Goal: Transaction & Acquisition: Download file/media

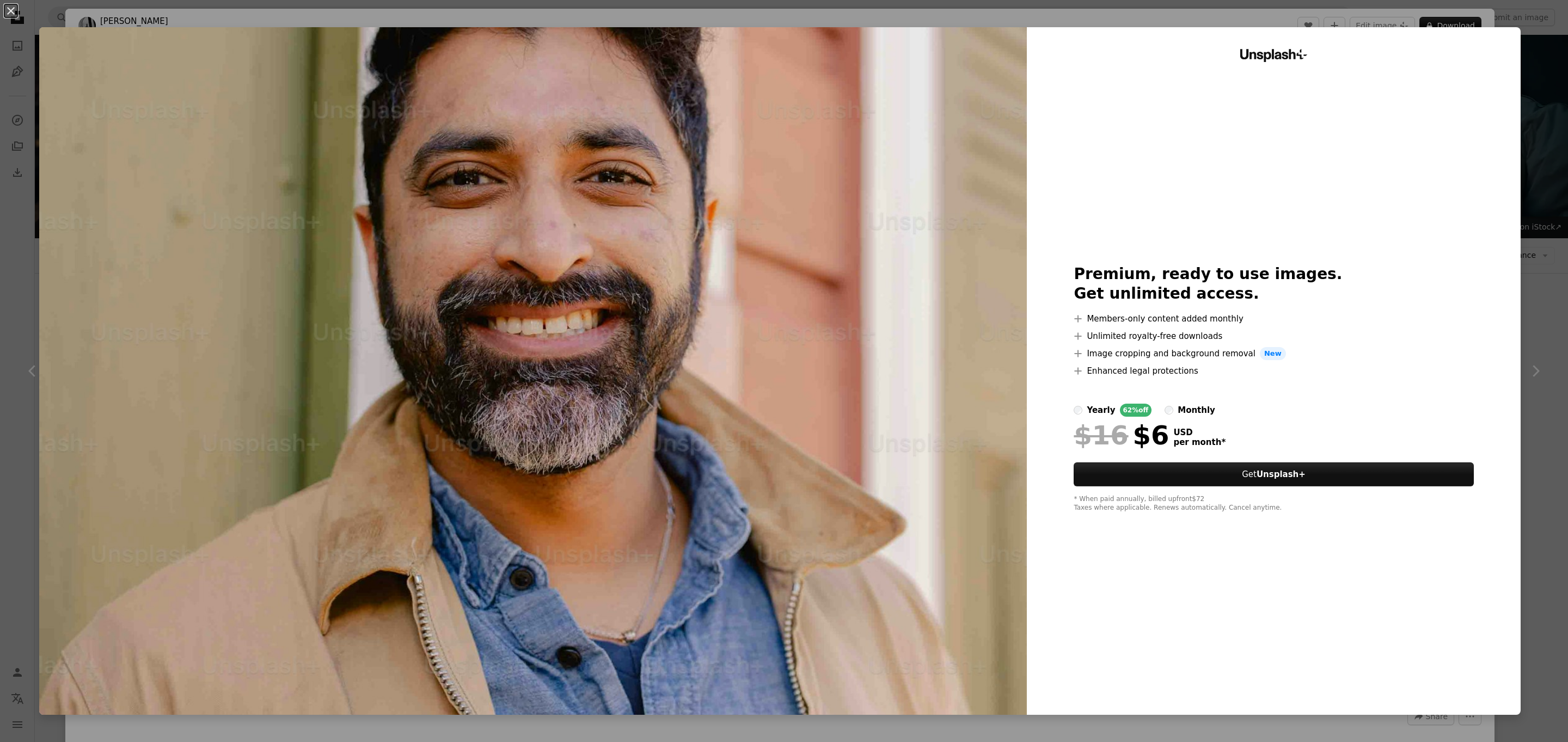
scroll to position [7398, 0]
click at [18, 5] on button "An X shape" at bounding box center [11, 11] width 13 height 13
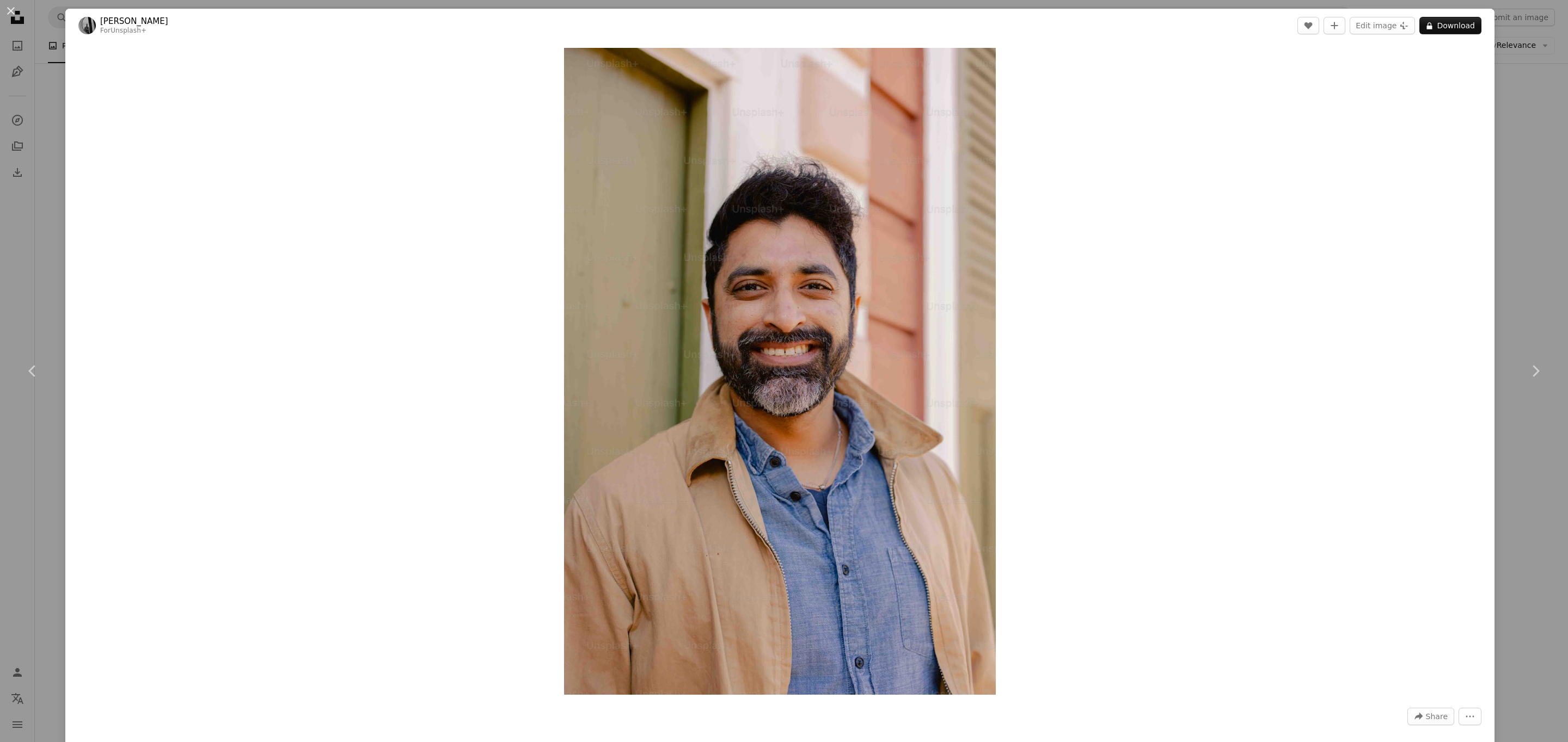
click at [1531, 127] on div "An X shape Chevron left Chevron right [PERSON_NAME] For Unsplash+ A heart A plu…" at bounding box center [784, 371] width 1568 height 742
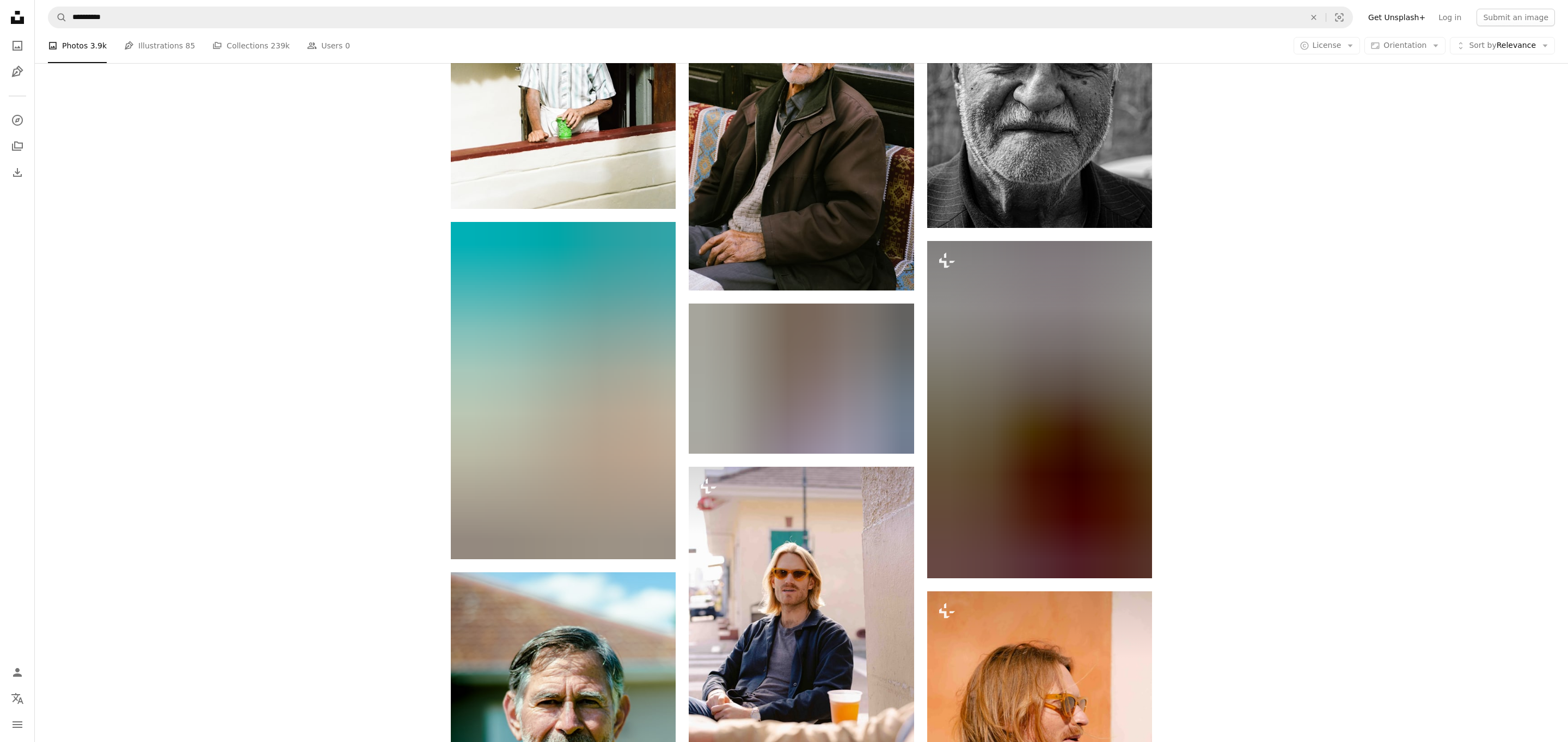
scroll to position [16857, 0]
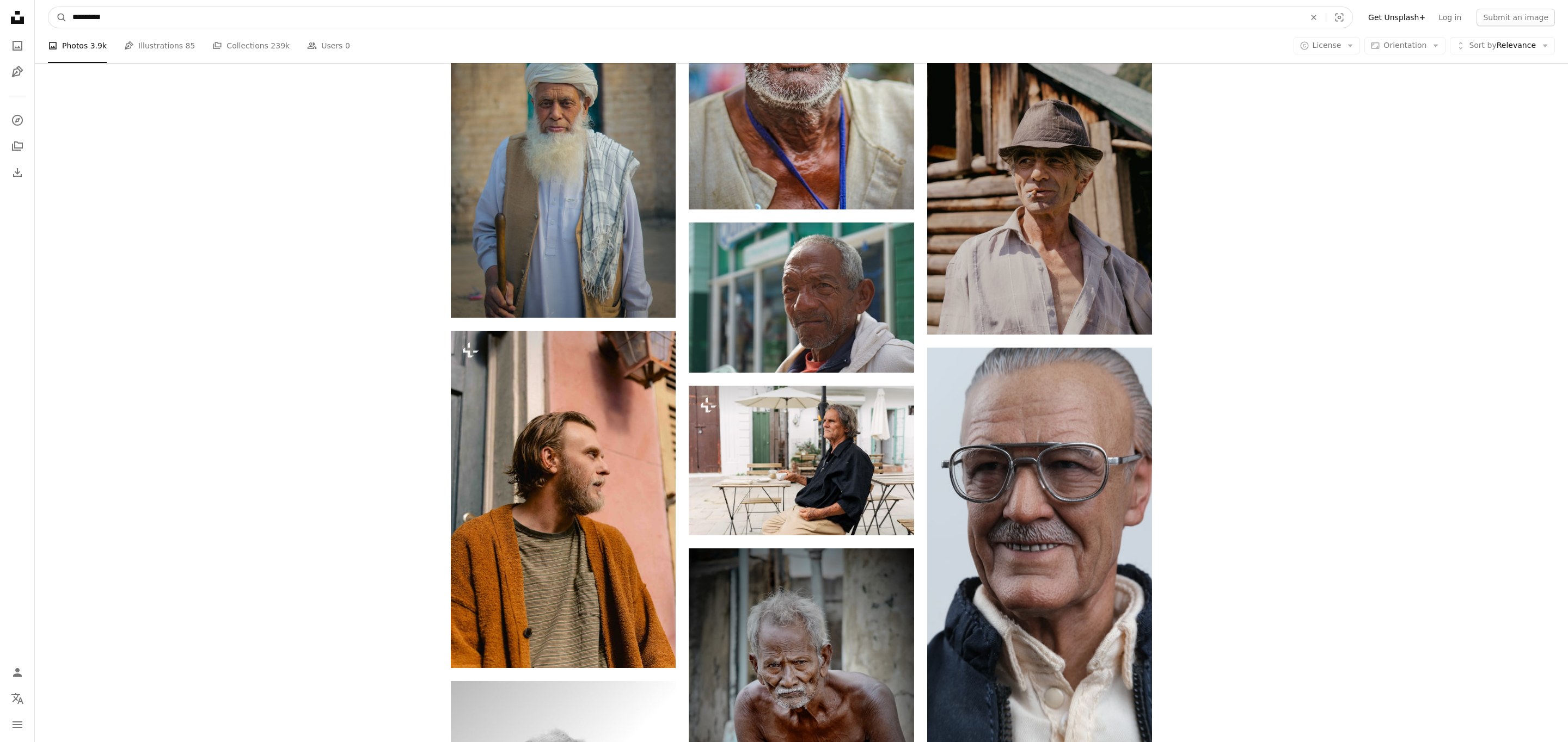
click at [159, 18] on input "**********" at bounding box center [684, 18] width 1235 height 21
type input "**********"
click button "A magnifying glass" at bounding box center [58, 18] width 19 height 21
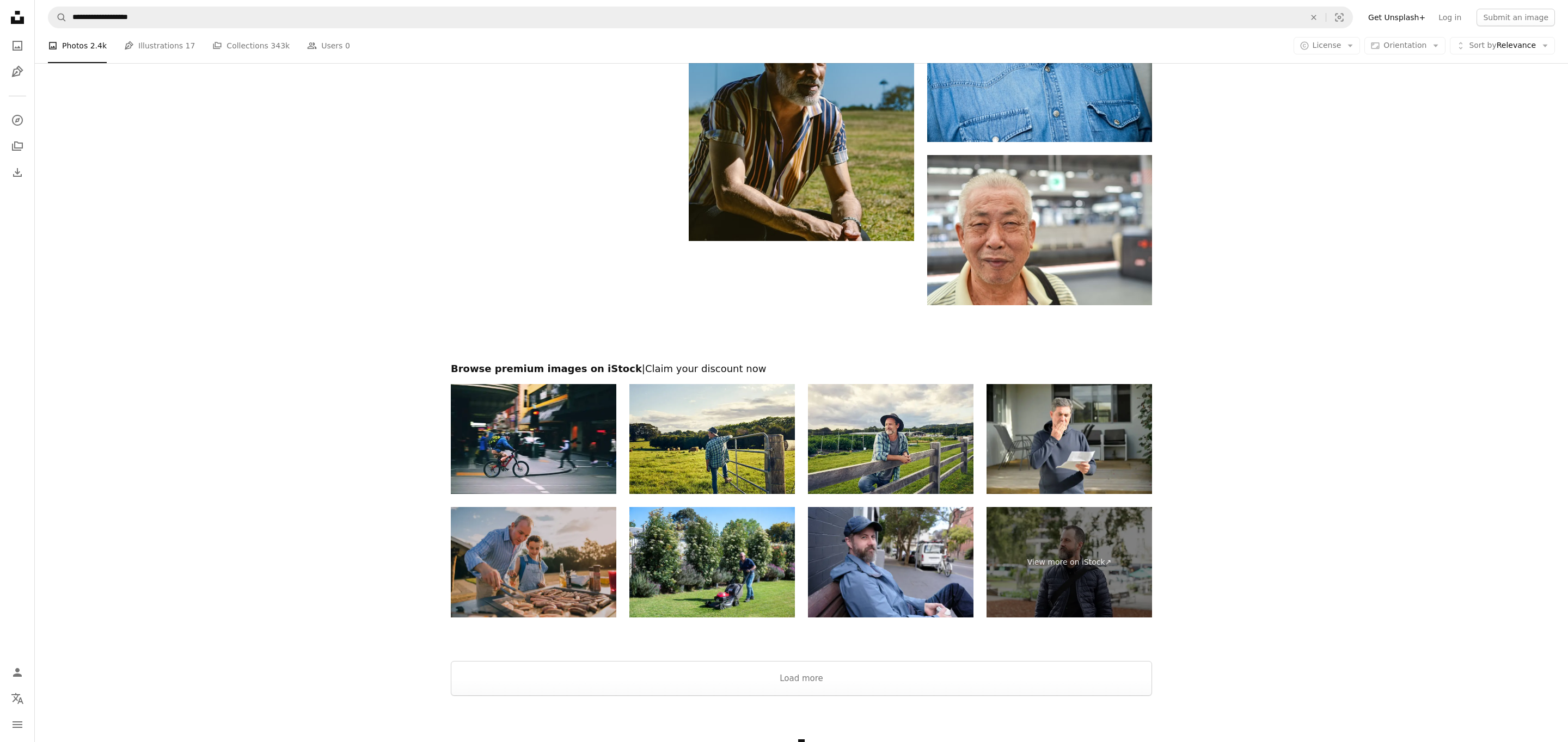
scroll to position [2260, 0]
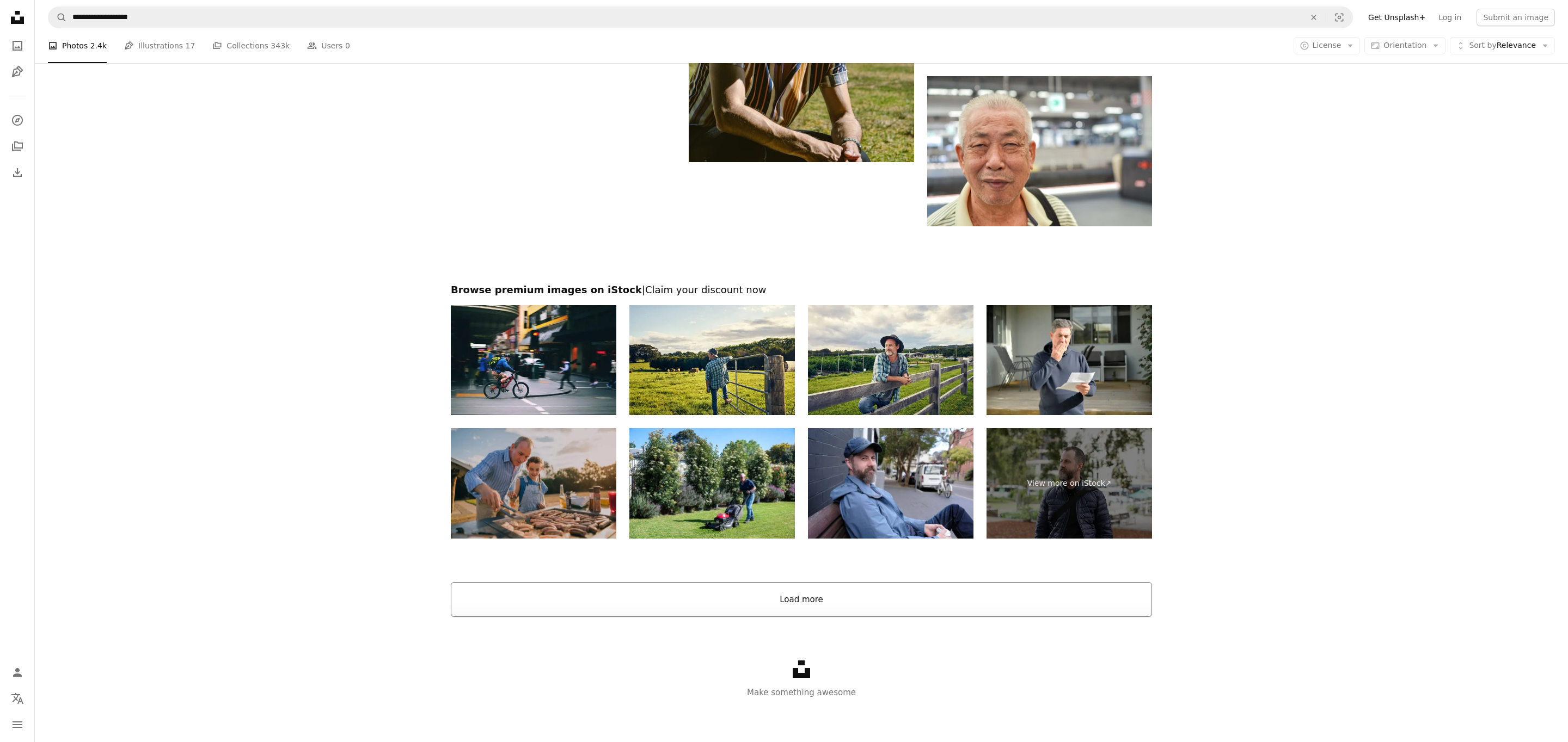
click at [819, 604] on button "Load more" at bounding box center [801, 600] width 701 height 35
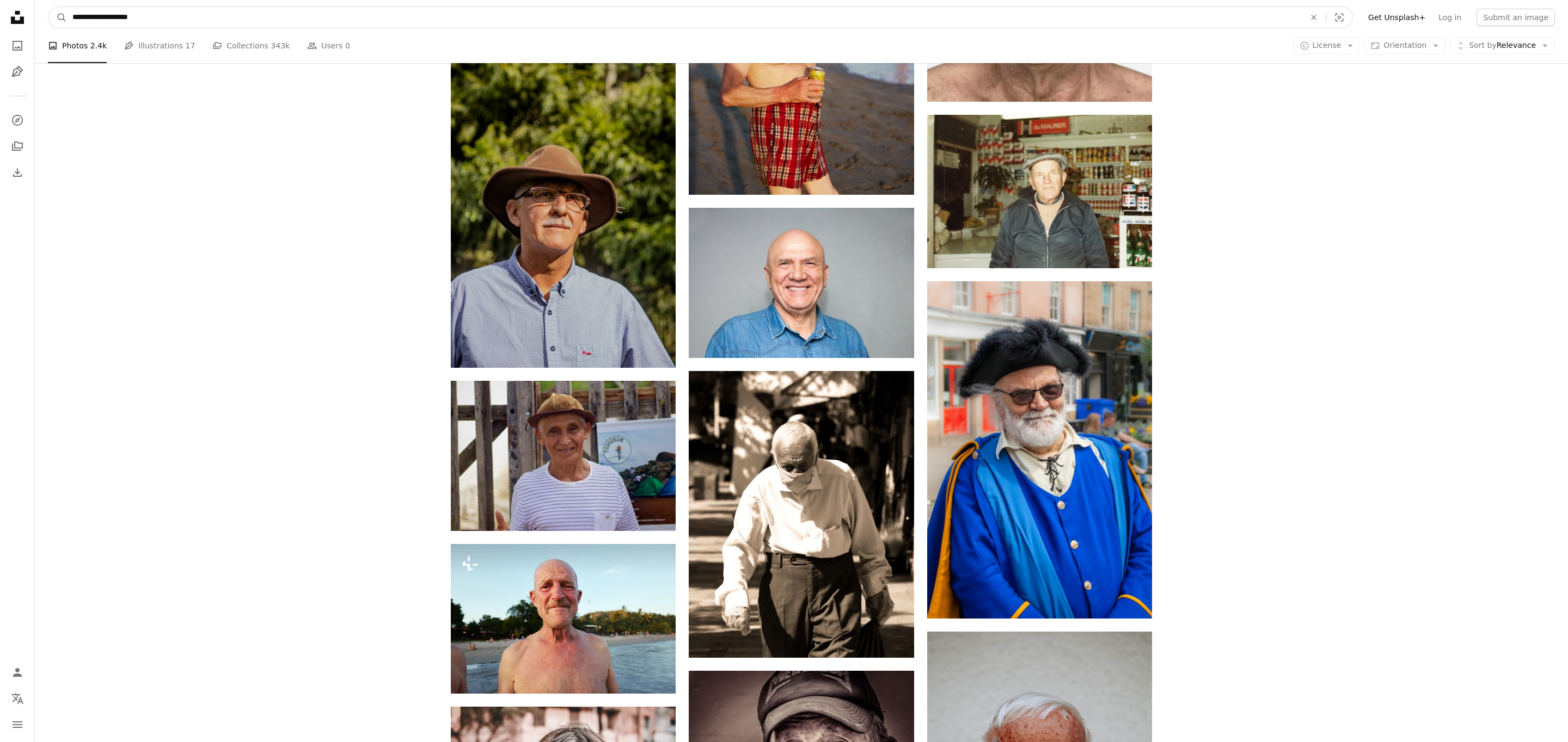
click at [242, 22] on input "**********" at bounding box center [684, 18] width 1235 height 21
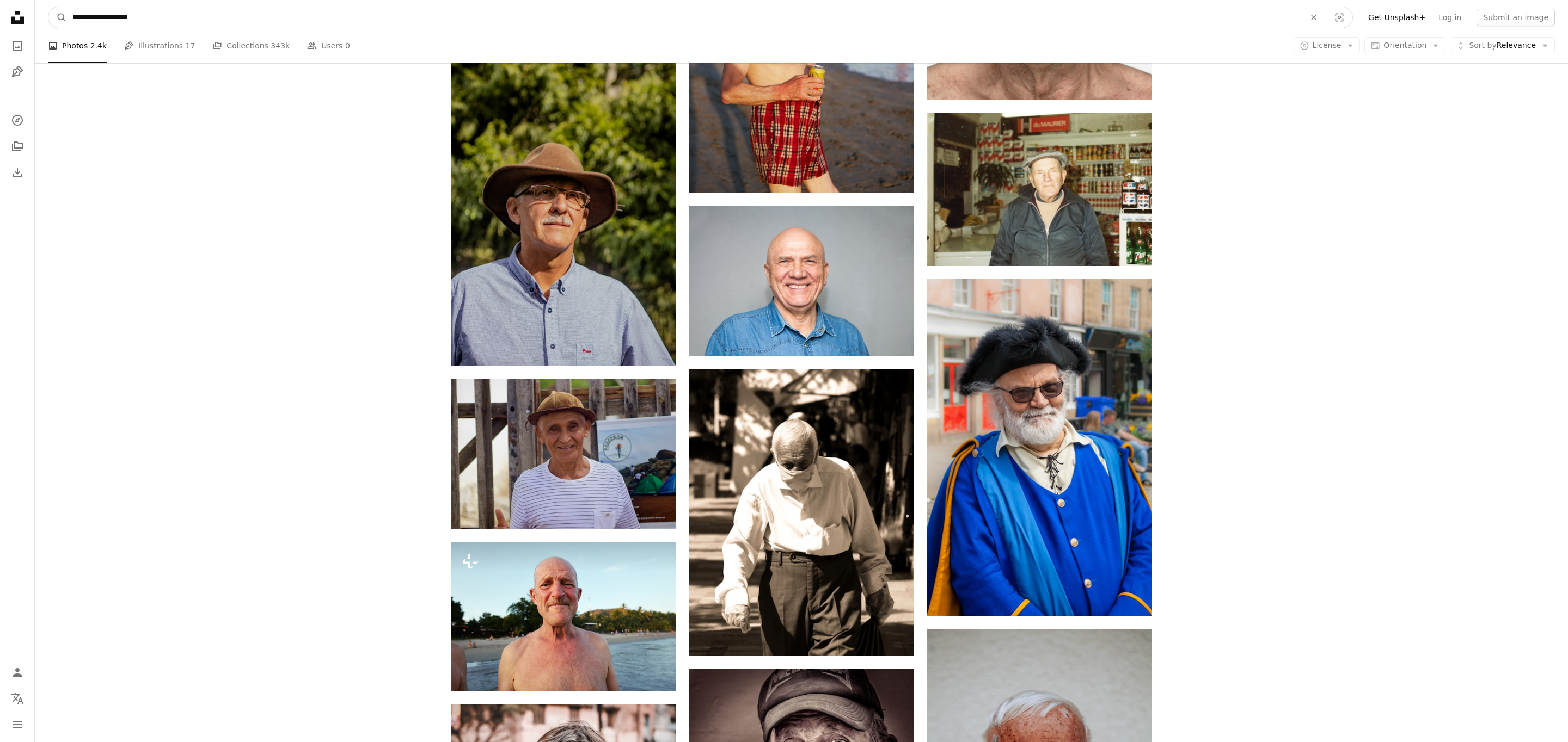
scroll to position [3781, 0]
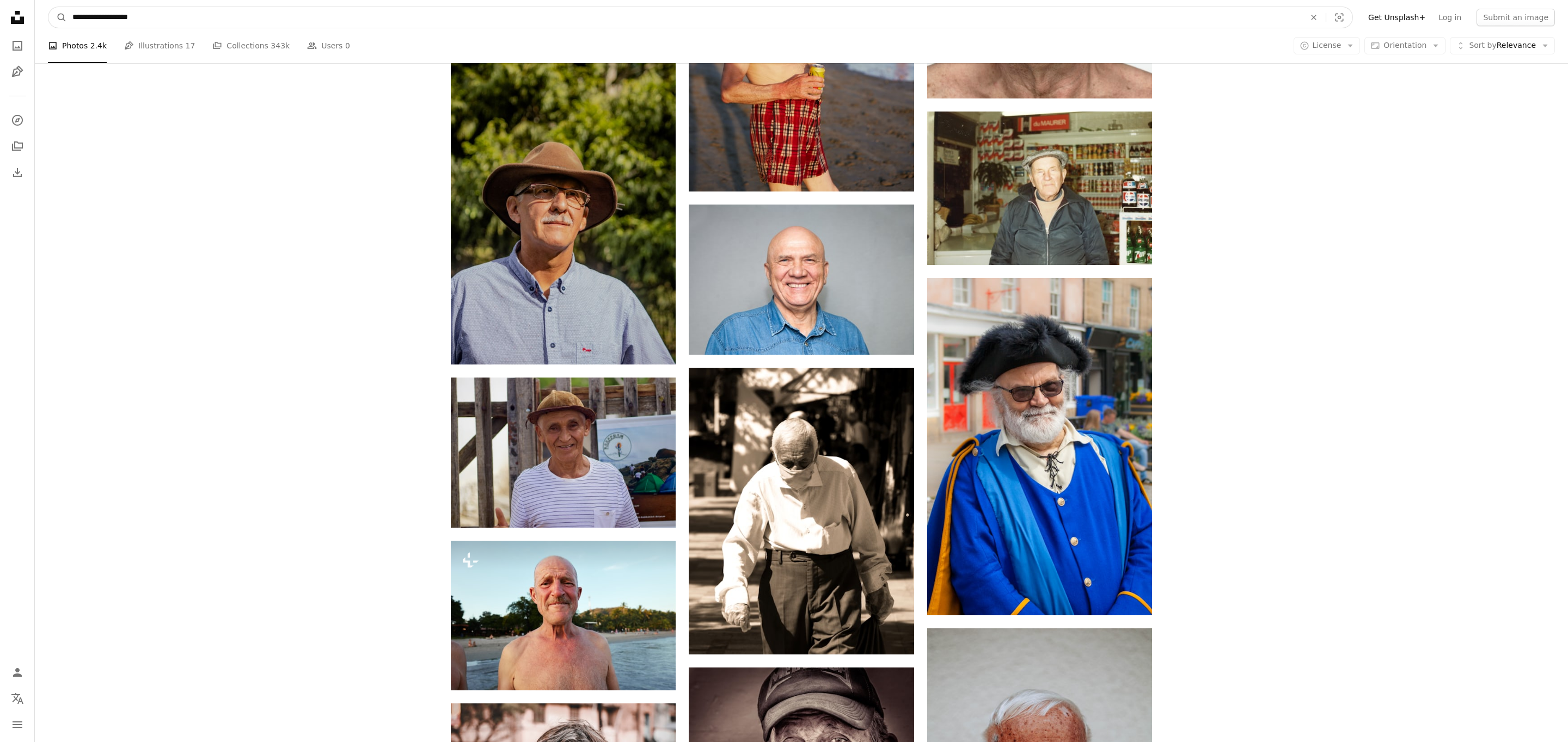
click at [242, 22] on input "**********" at bounding box center [684, 18] width 1235 height 21
type input "**********"
click button "A magnifying glass" at bounding box center [58, 18] width 19 height 21
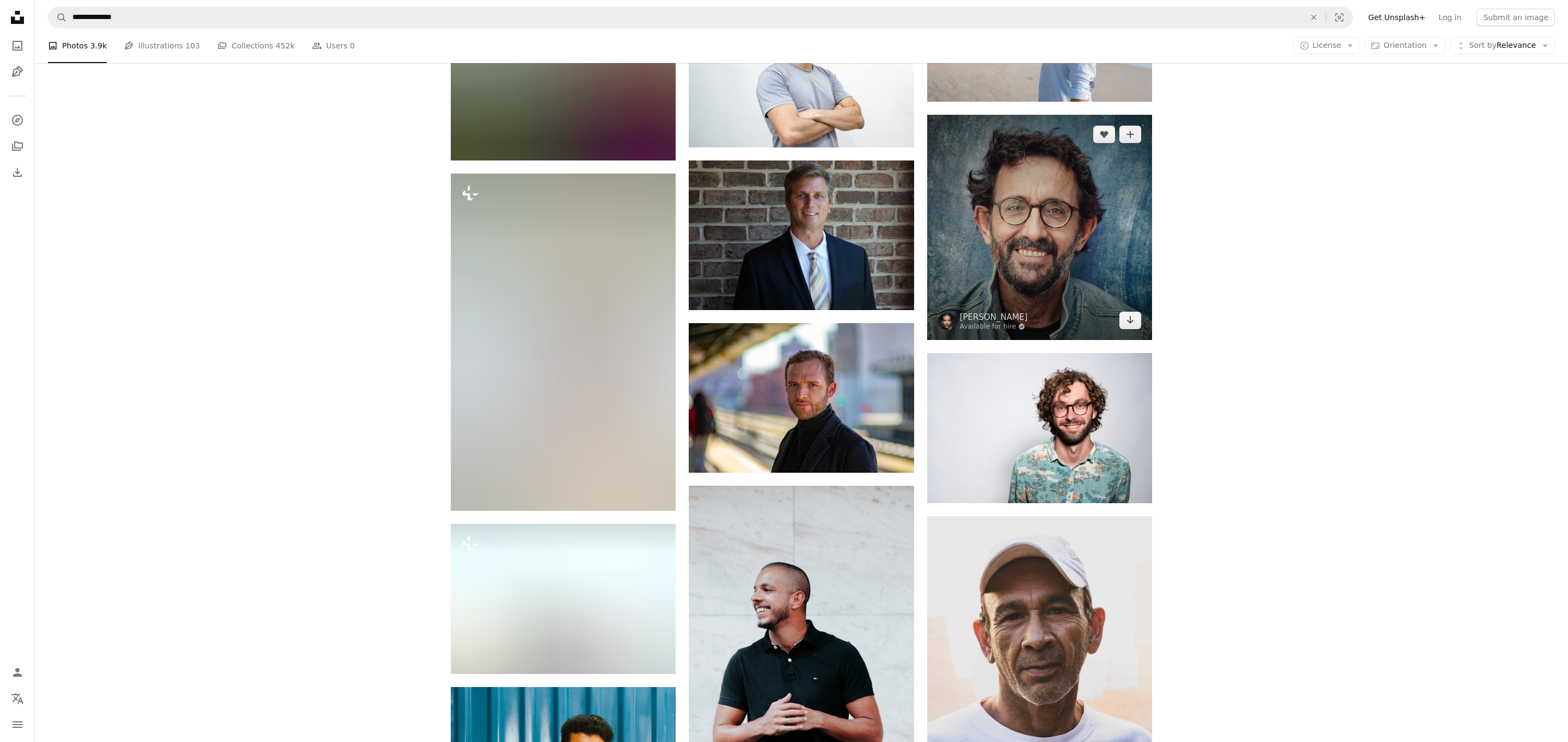
scroll to position [1034, 0]
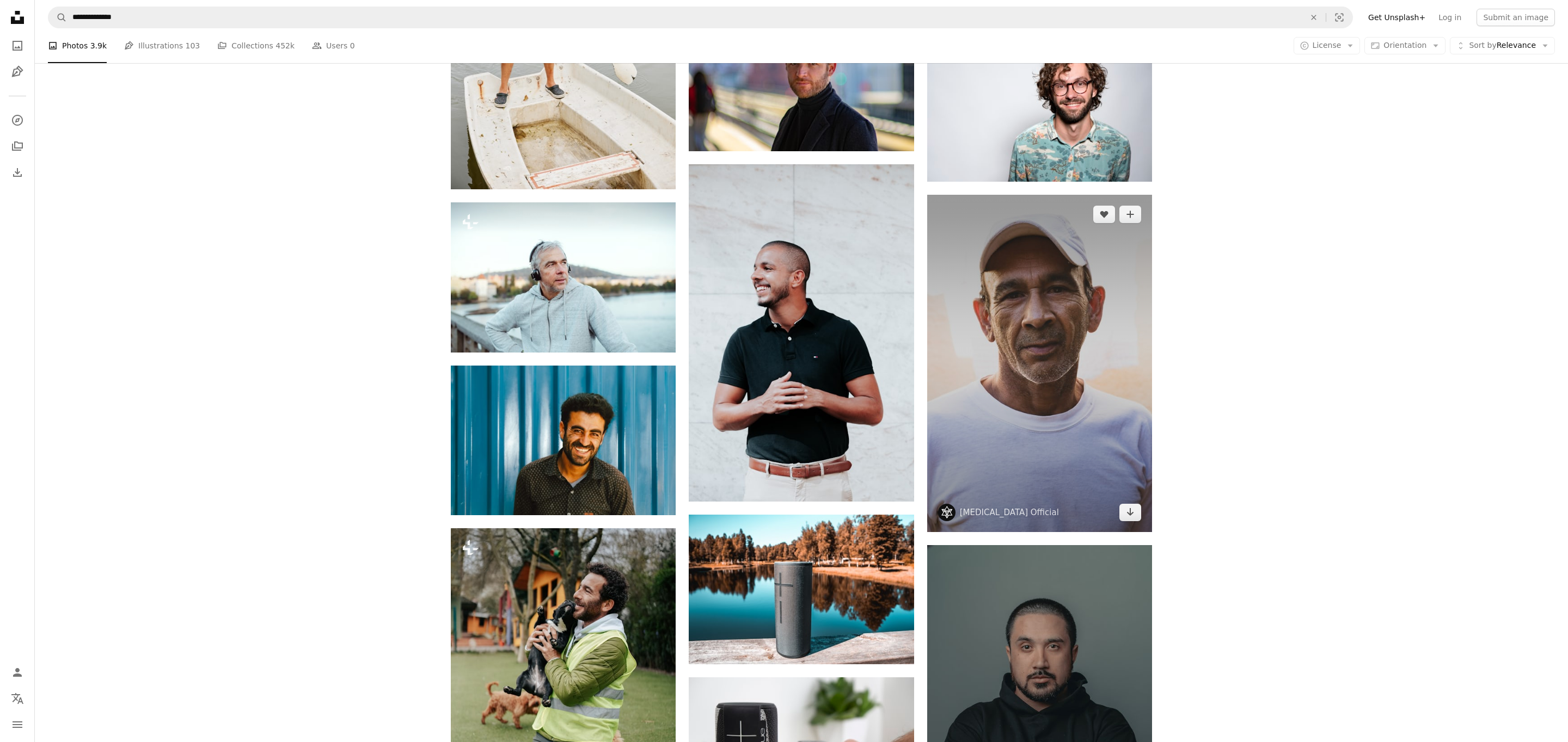
click at [1114, 342] on img at bounding box center [1039, 364] width 225 height 337
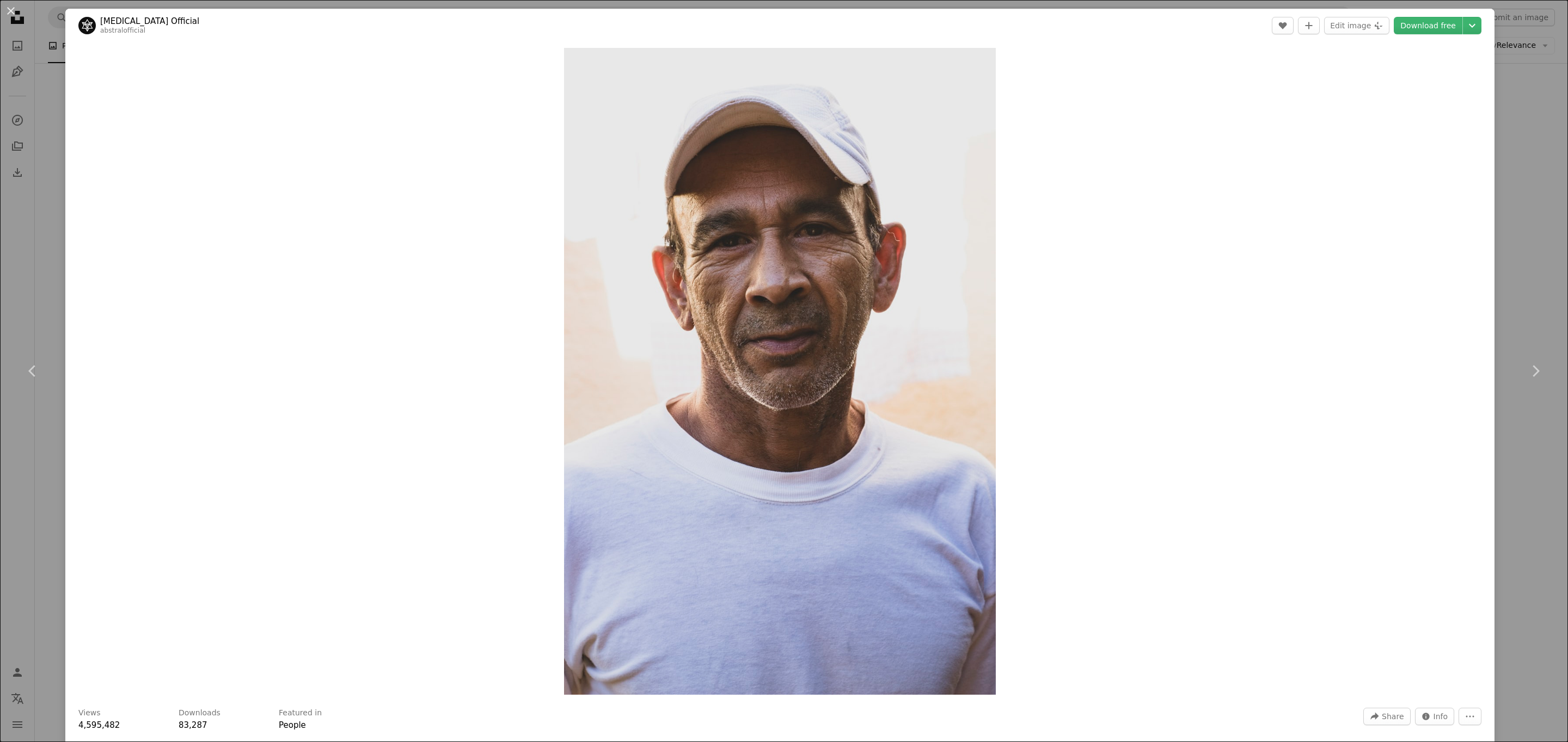
click at [1552, 143] on div "An X shape Chevron left Chevron right [MEDICAL_DATA] Official abstralofficial A…" at bounding box center [784, 371] width 1568 height 742
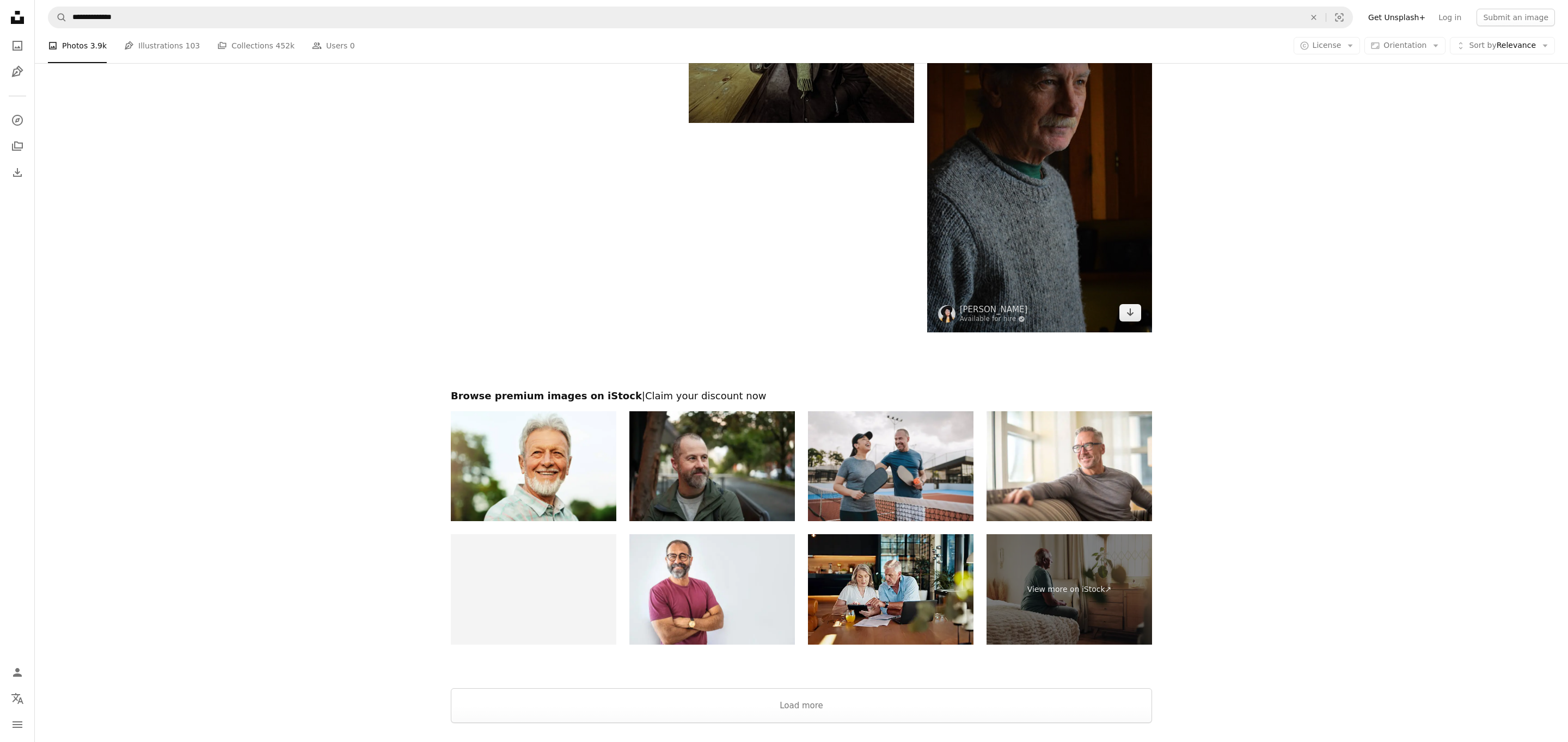
scroll to position [1937, 0]
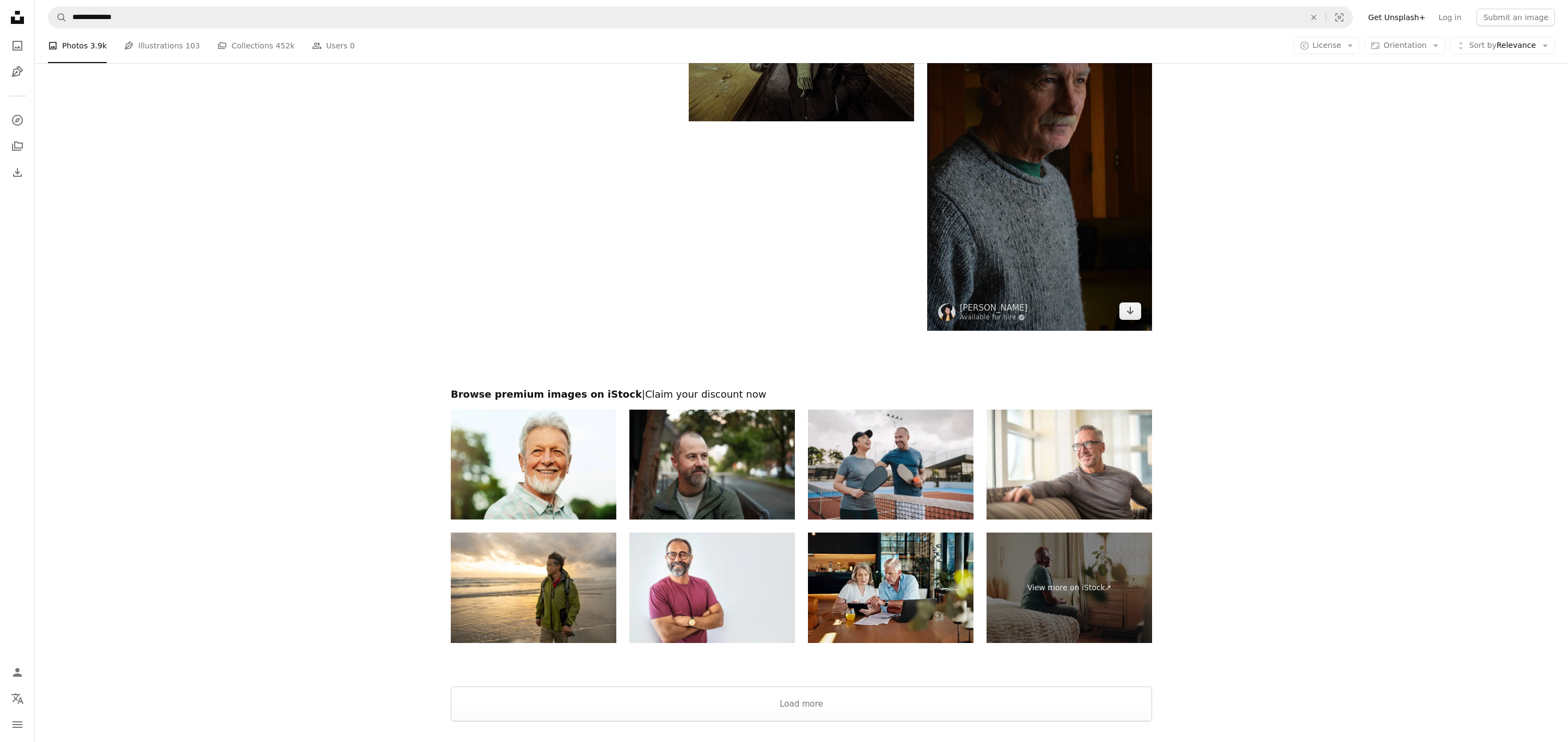
click at [1058, 250] on img at bounding box center [1039, 161] width 225 height 338
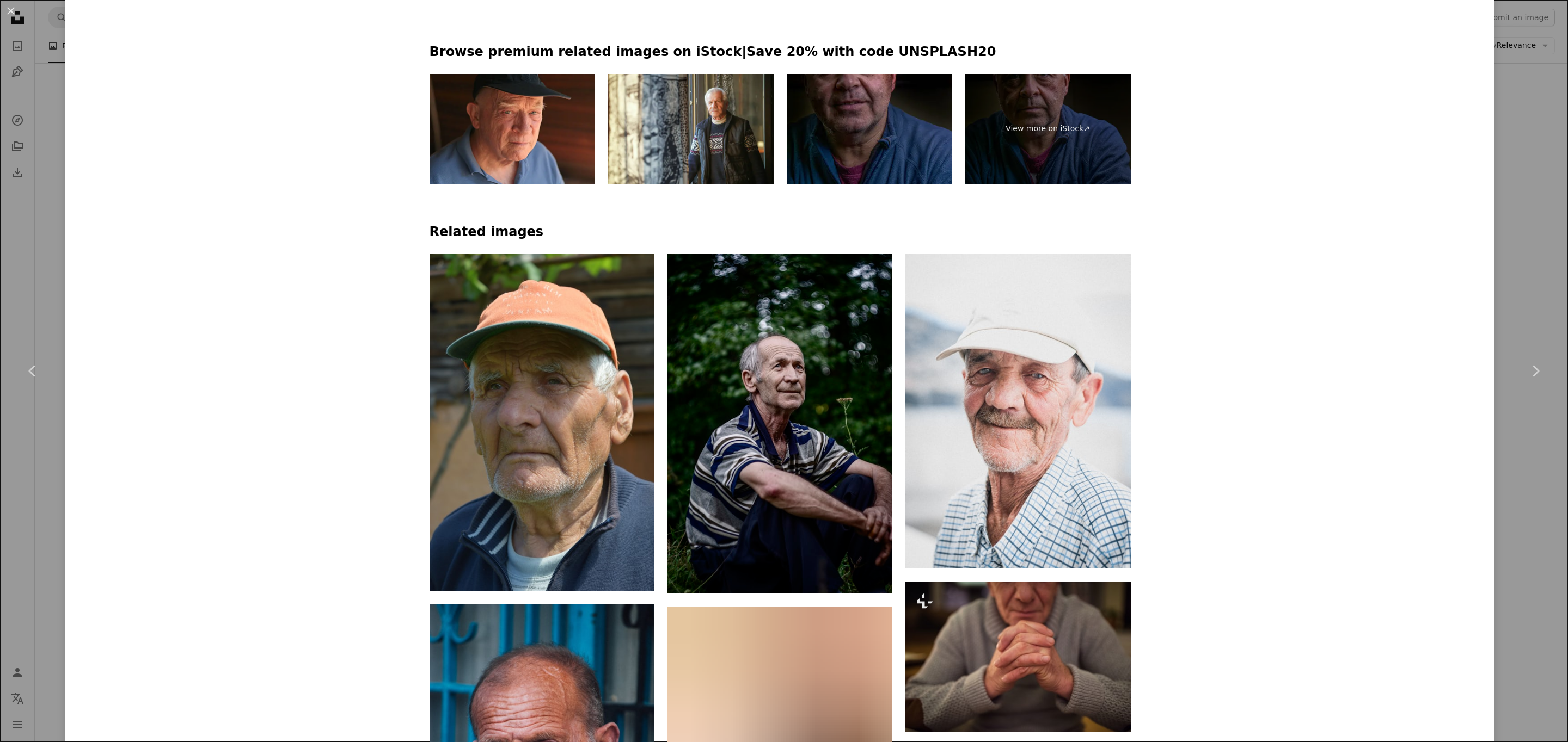
scroll to position [919, 0]
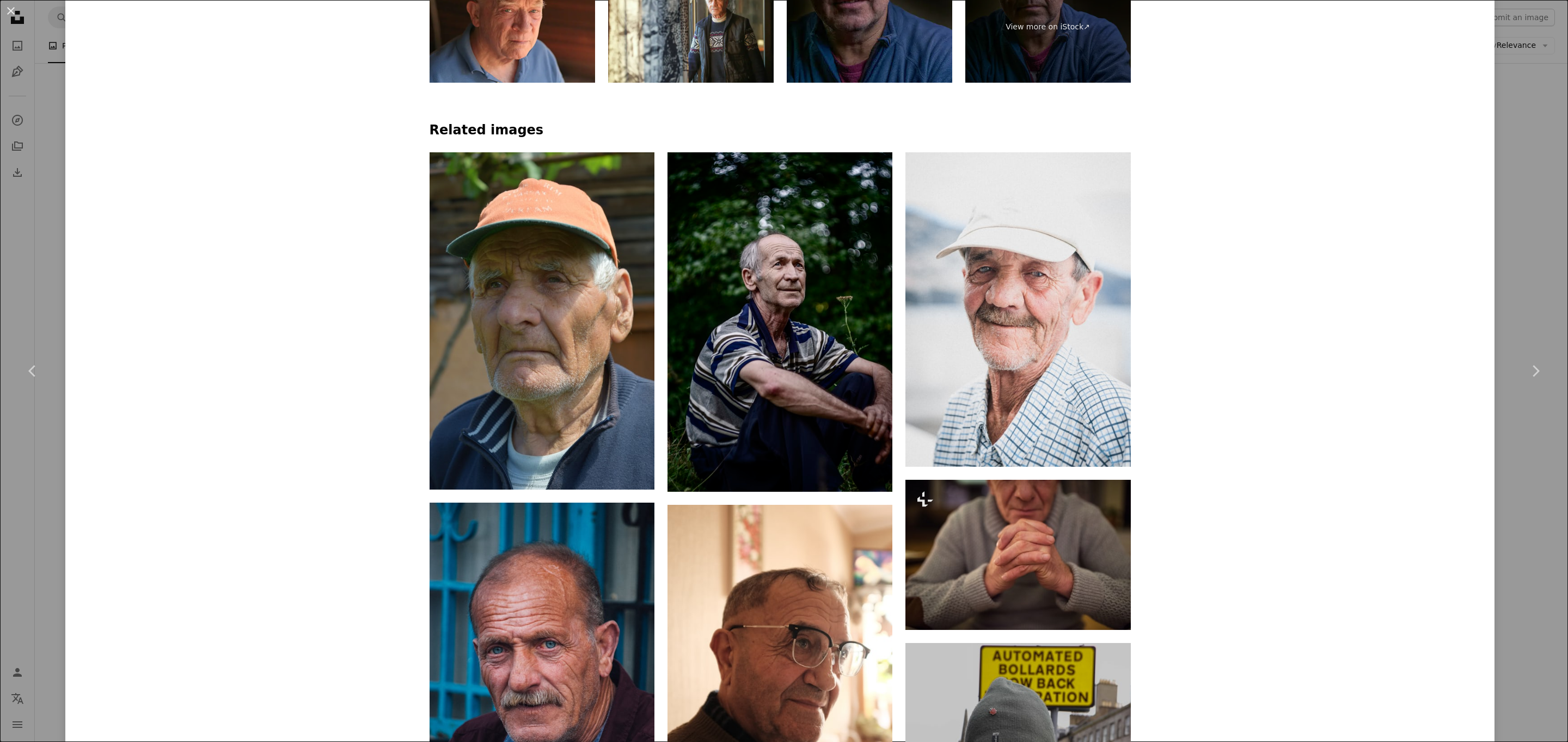
click at [1519, 295] on div "An X shape Chevron left Chevron right [PERSON_NAME] Available for hire A checkm…" at bounding box center [784, 371] width 1568 height 742
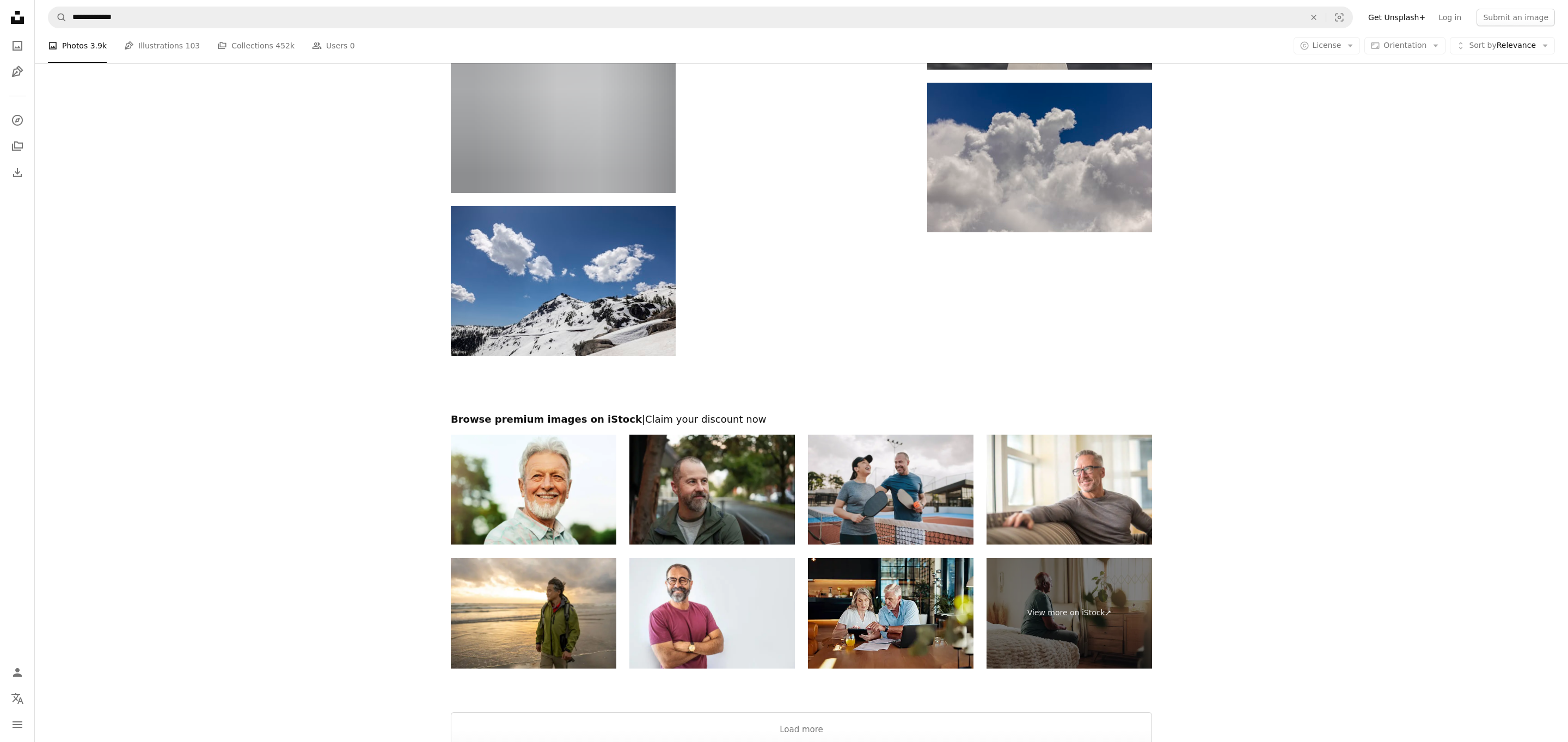
scroll to position [3907, 0]
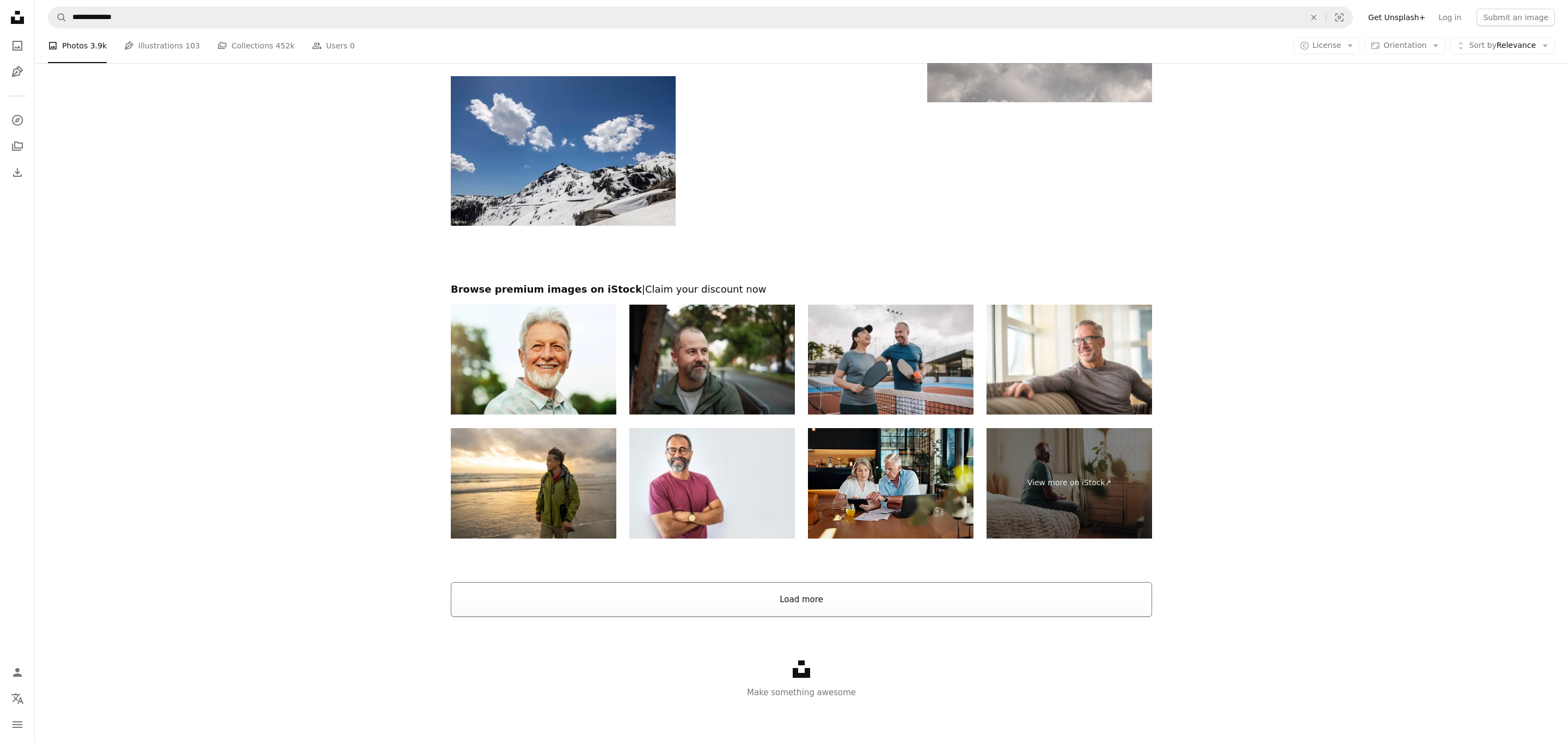
click at [812, 591] on button "Load more" at bounding box center [801, 600] width 701 height 35
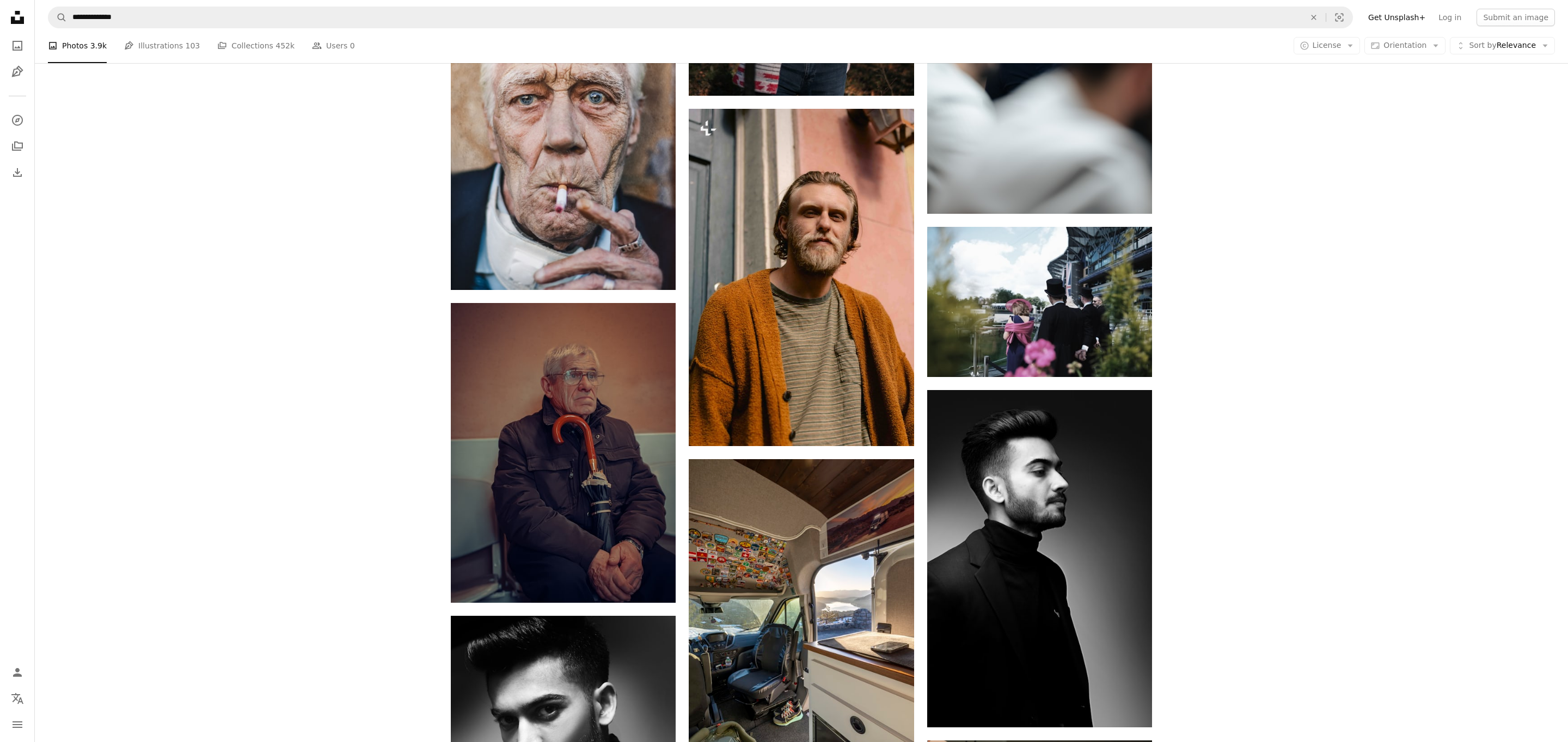
scroll to position [4519, 0]
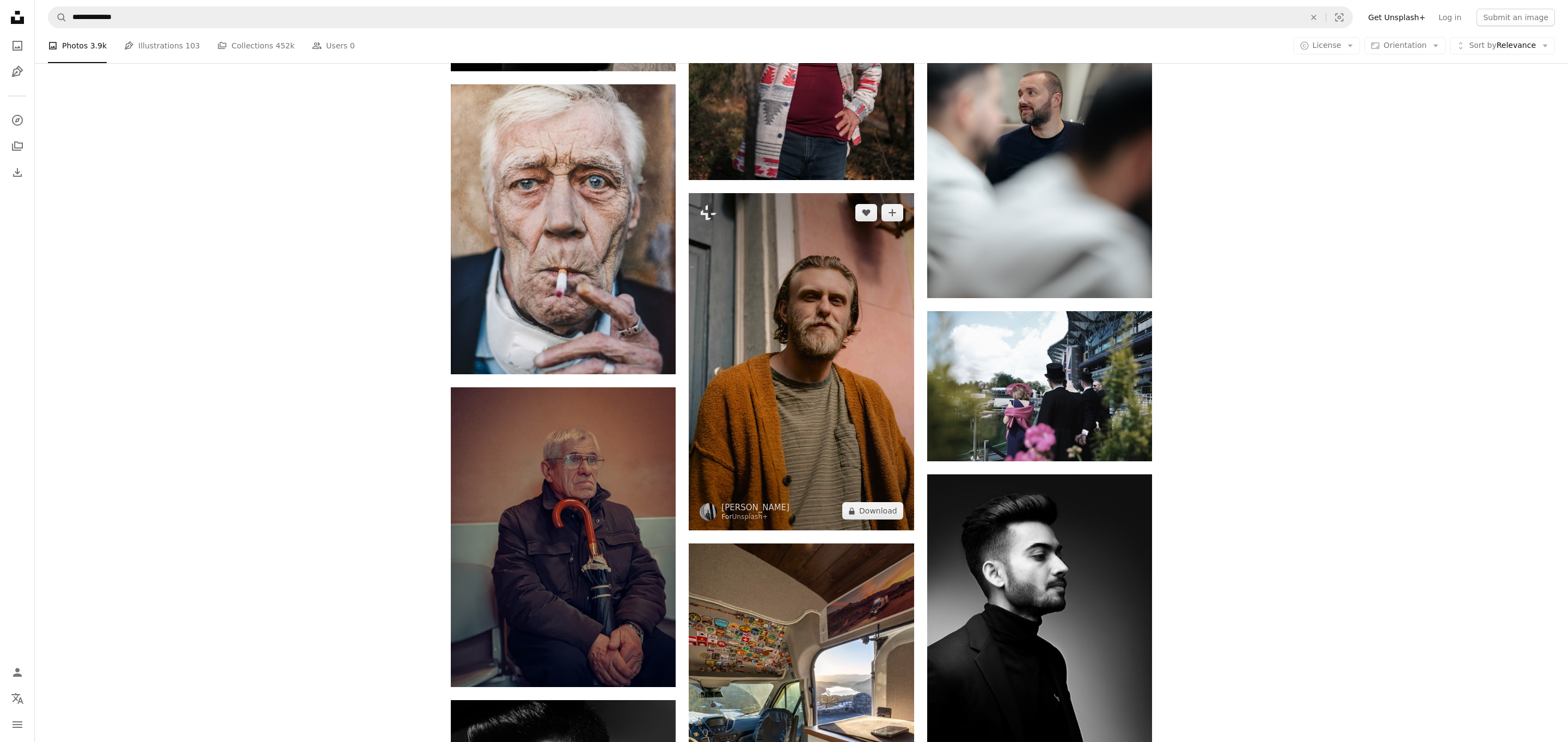
click at [799, 332] on img at bounding box center [801, 362] width 225 height 337
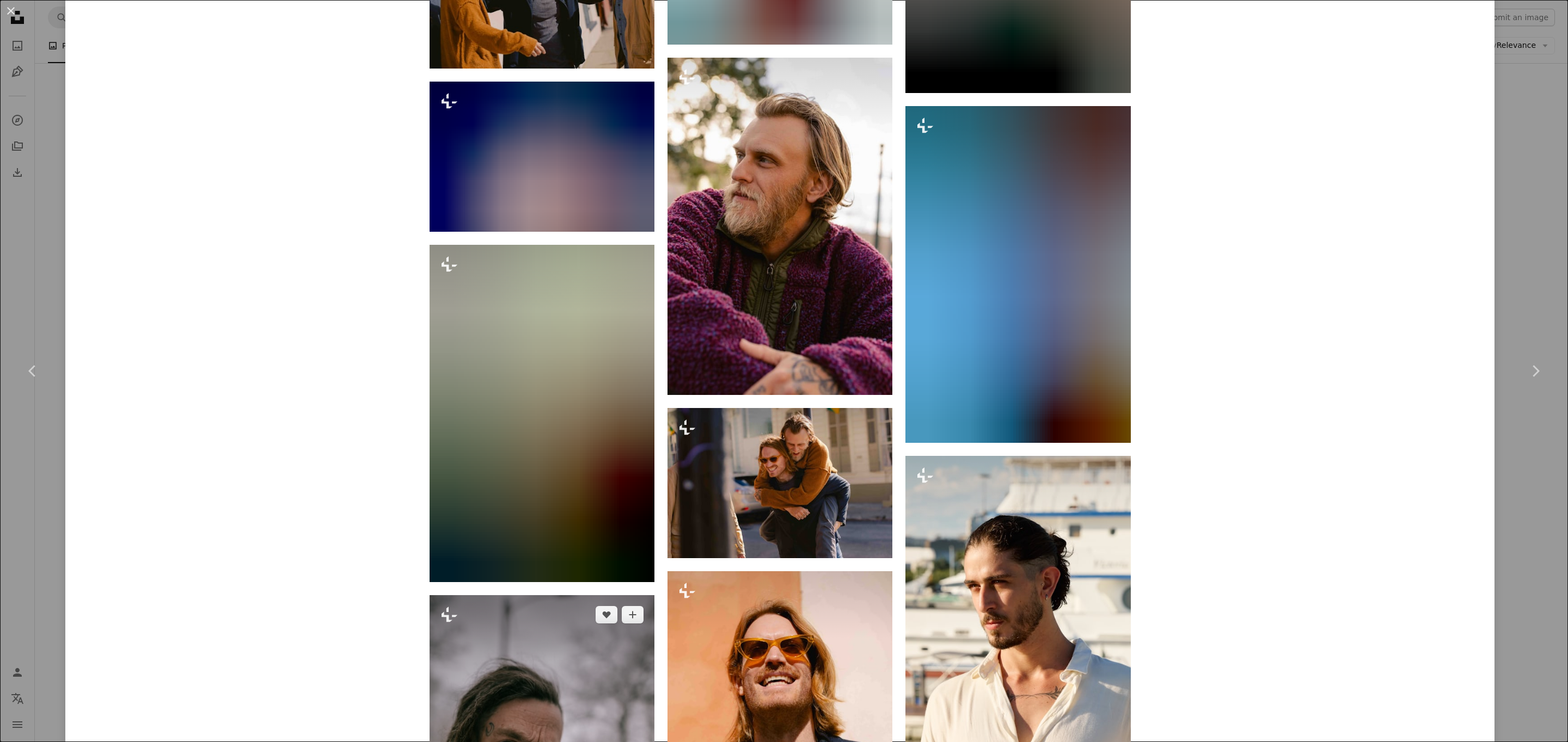
scroll to position [2017, 0]
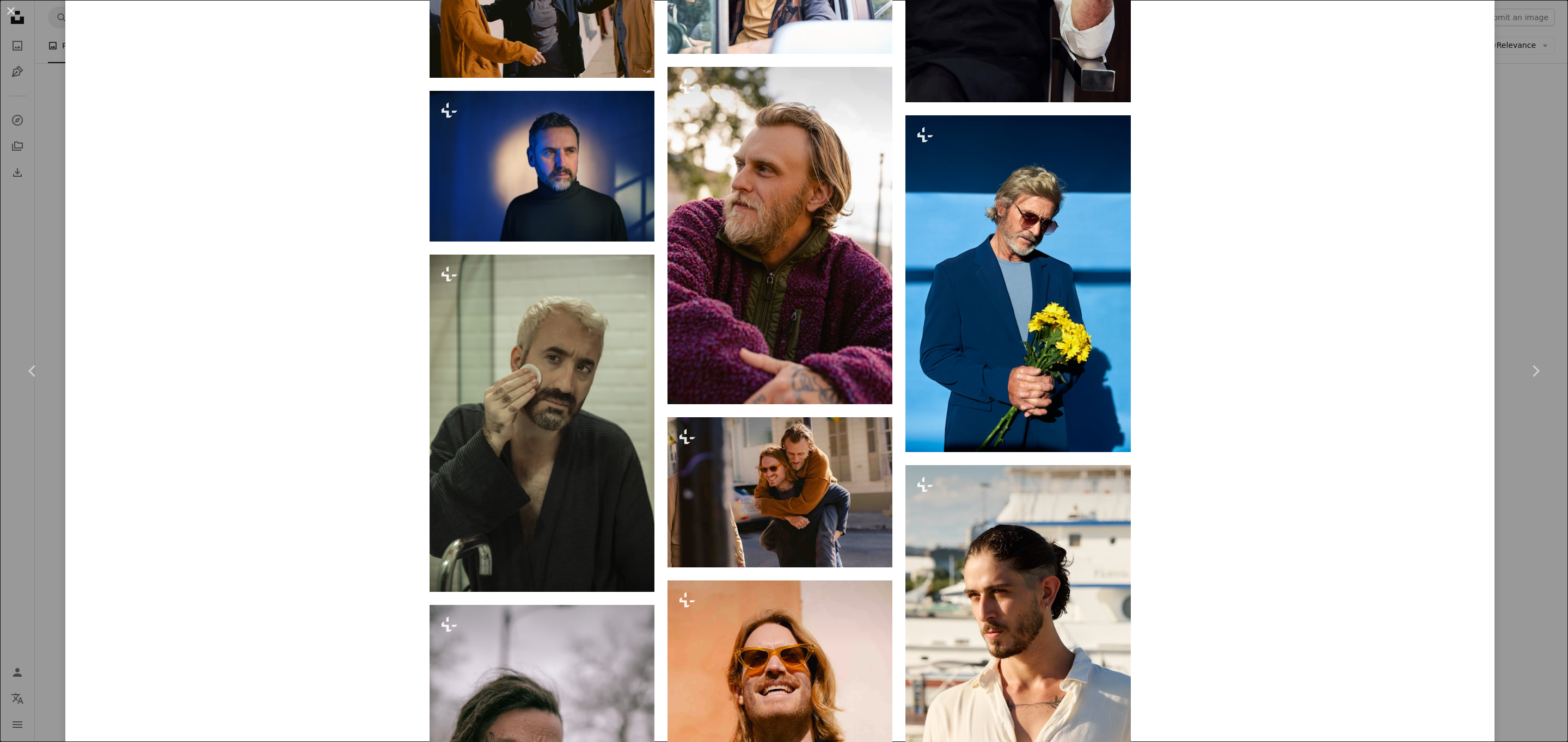
click at [1555, 437] on div "An X shape Chevron left Chevron right [PERSON_NAME] For Unsplash+ A heart A plu…" at bounding box center [784, 371] width 1568 height 742
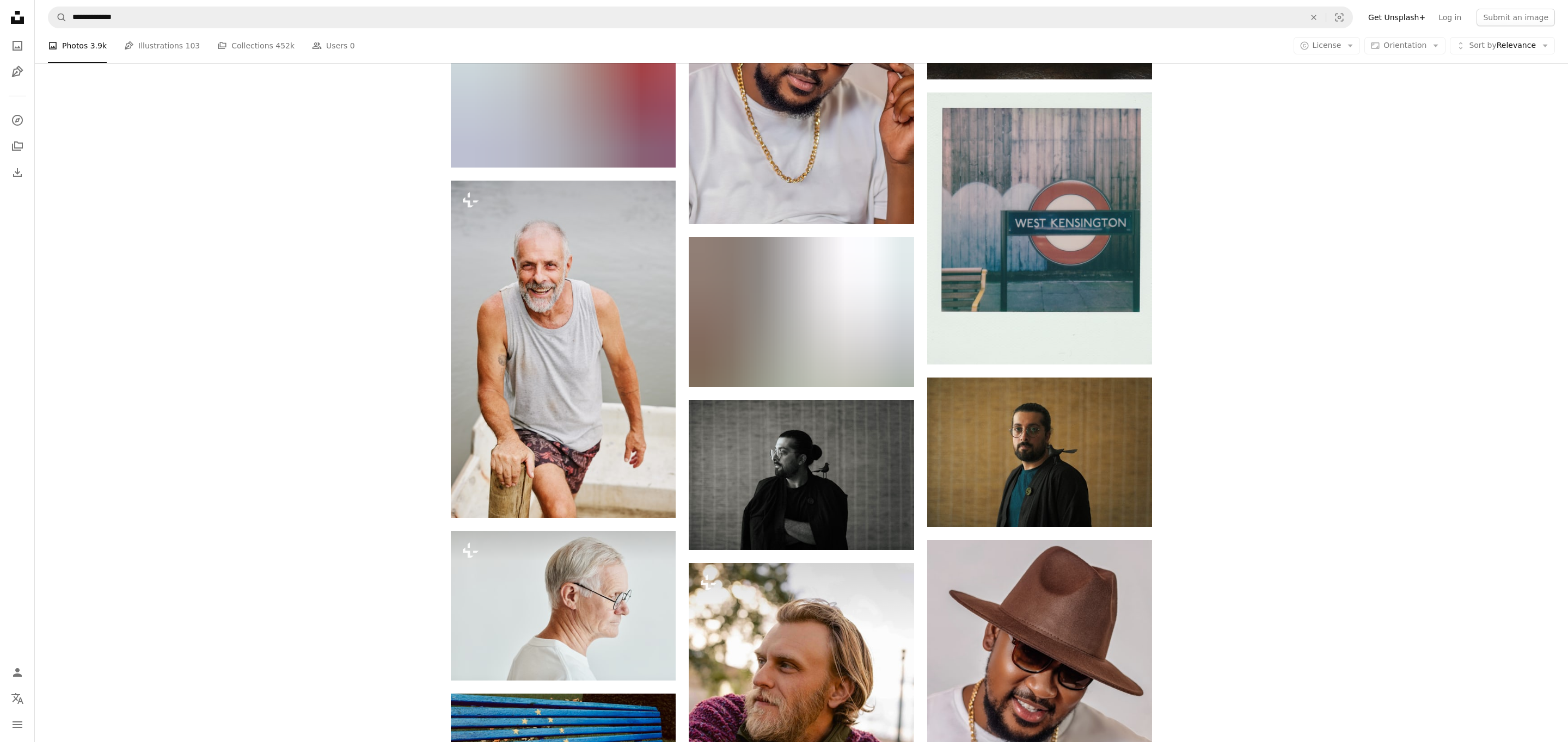
scroll to position [9172, 0]
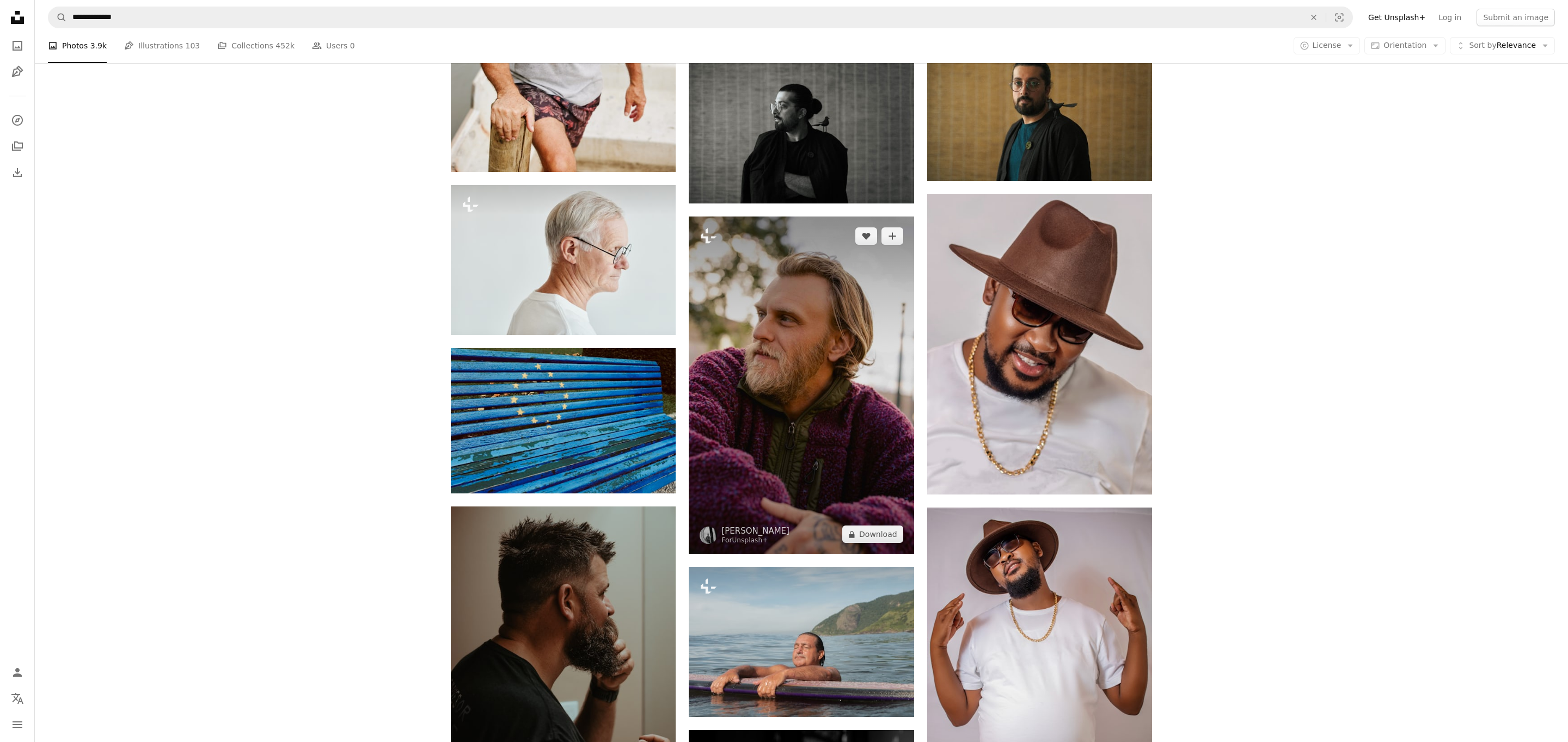
click at [835, 420] on img at bounding box center [801, 385] width 225 height 337
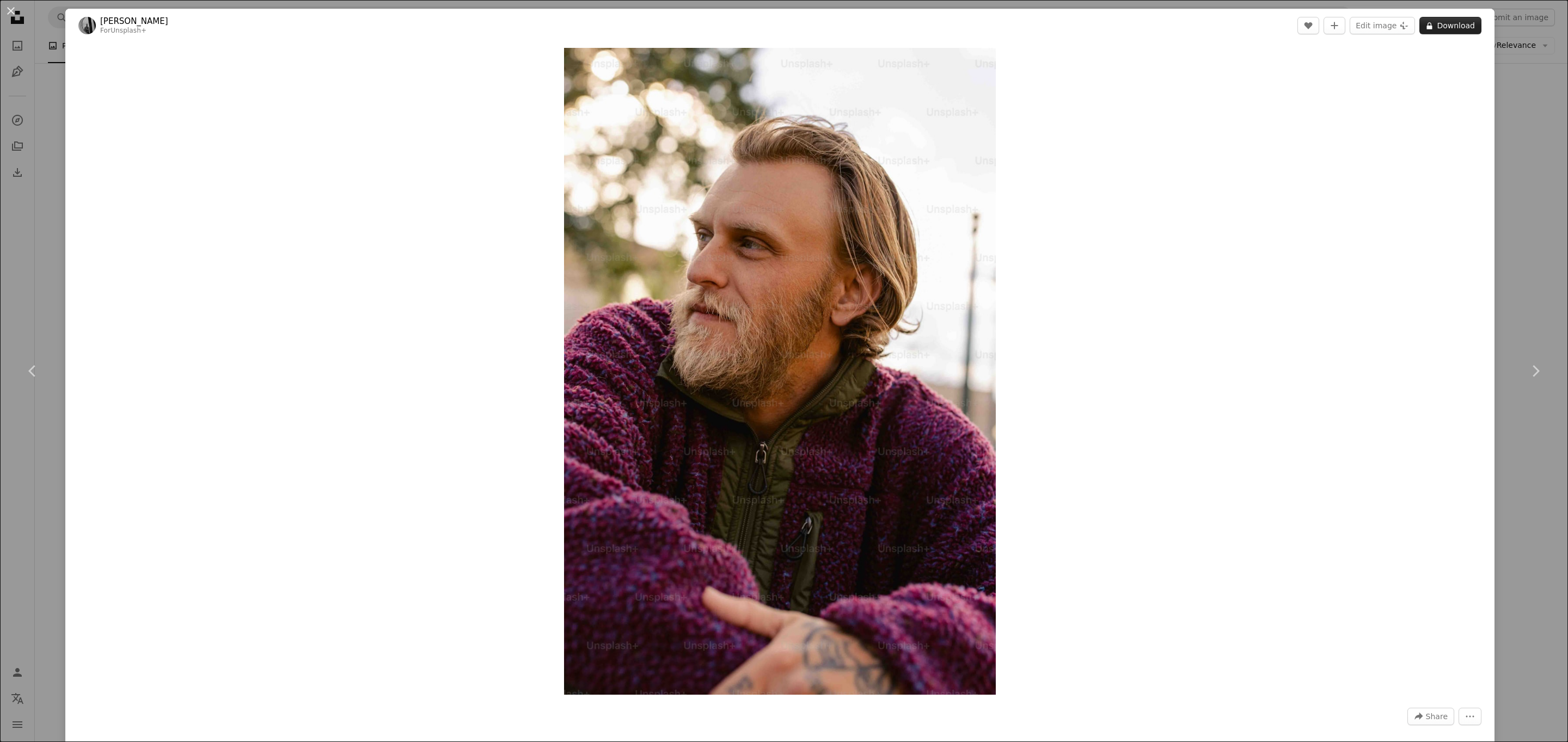
click at [1434, 28] on icon "A lock" at bounding box center [1429, 25] width 8 height 8
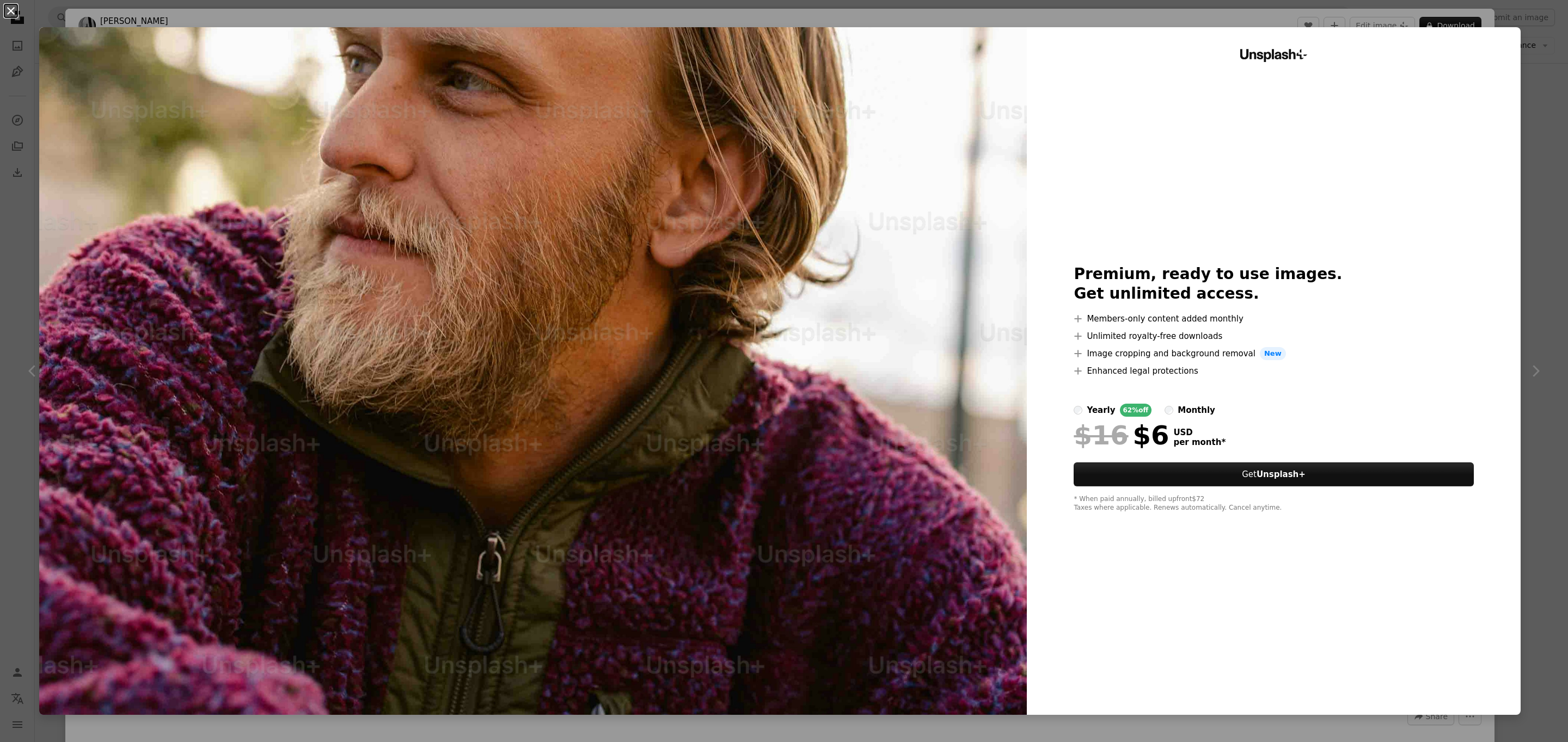
click at [15, 14] on button "An X shape" at bounding box center [11, 11] width 13 height 13
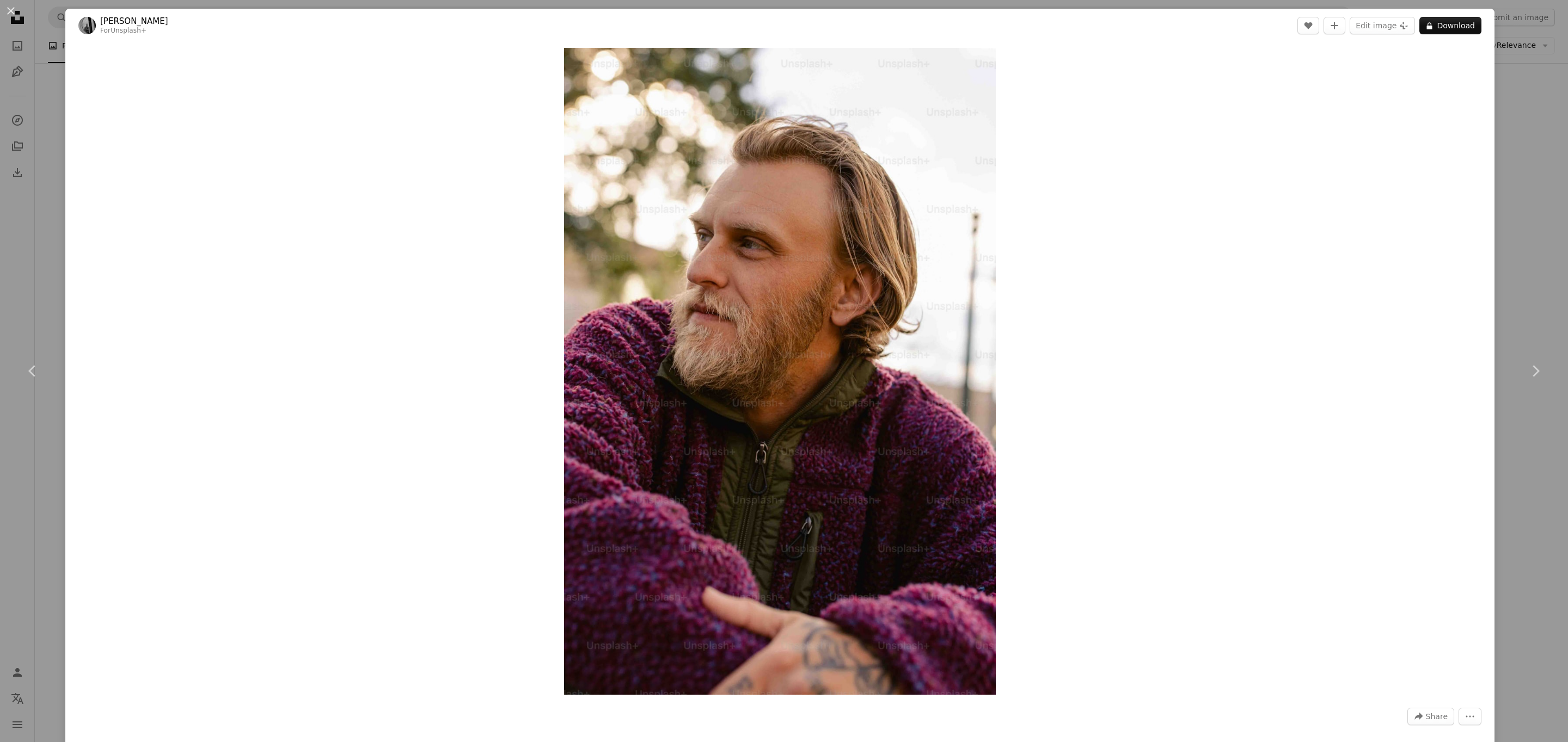
click at [1546, 216] on div "An X shape Chevron left Chevron right [PERSON_NAME] For Unsplash+ A heart A plu…" at bounding box center [784, 371] width 1568 height 742
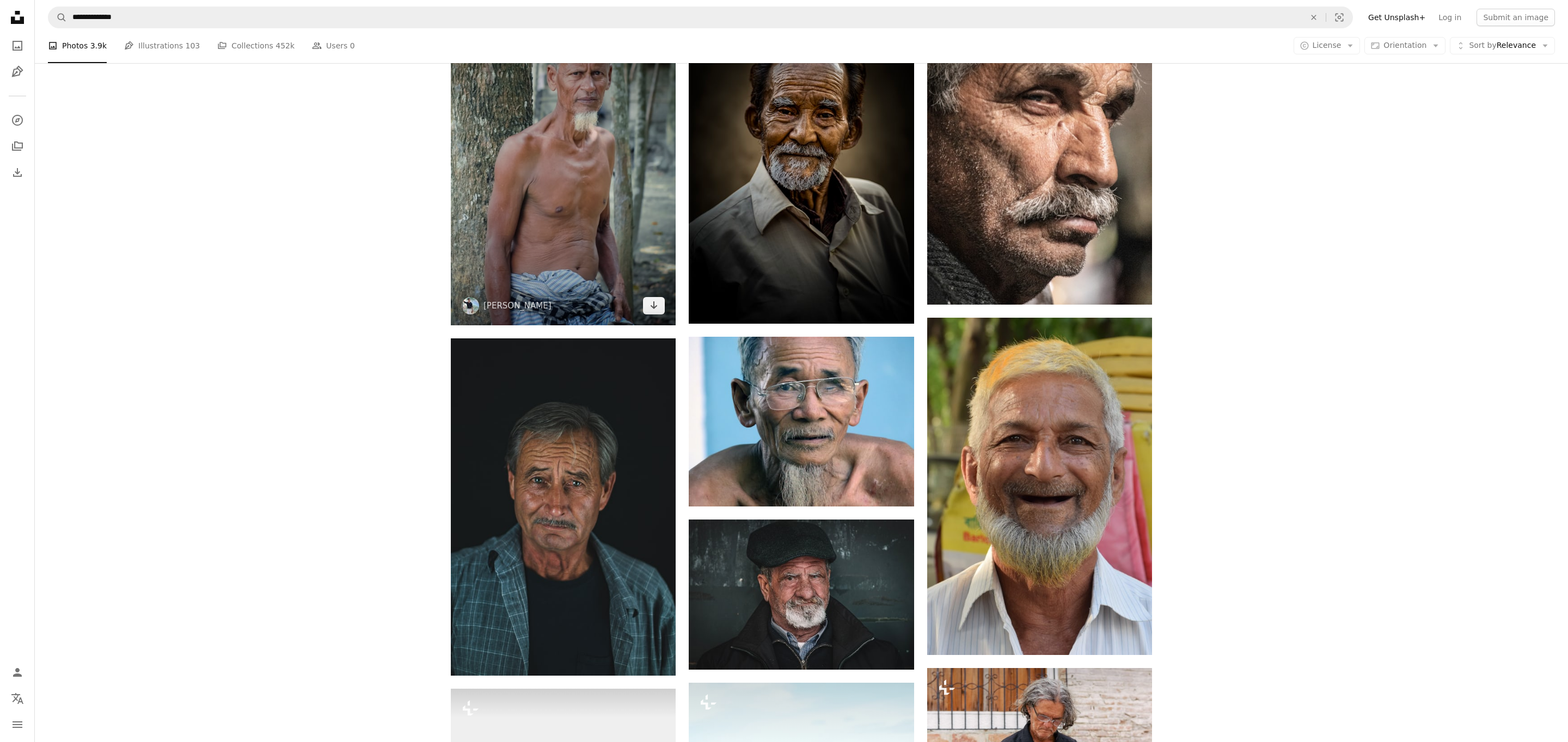
scroll to position [11730, 0]
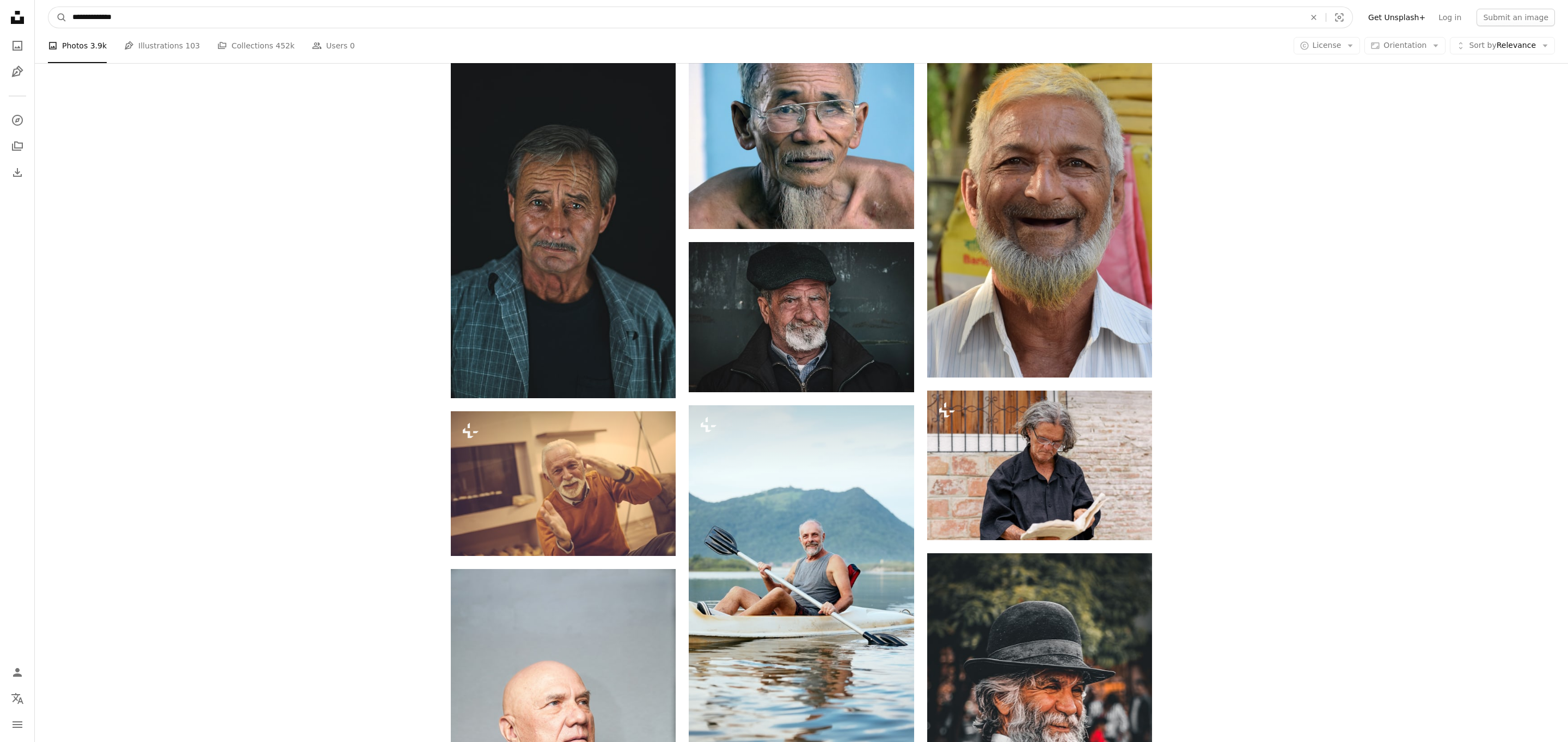
click at [173, 18] on input "**********" at bounding box center [684, 18] width 1235 height 21
click at [49, 7] on button "A magnifying glass" at bounding box center [58, 18] width 19 height 21
drag, startPoint x: 140, startPoint y: 21, endPoint x: 60, endPoint y: 18, distance: 80.1
click at [61, 18] on form "**********" at bounding box center [700, 17] width 1306 height 22
type input "***"
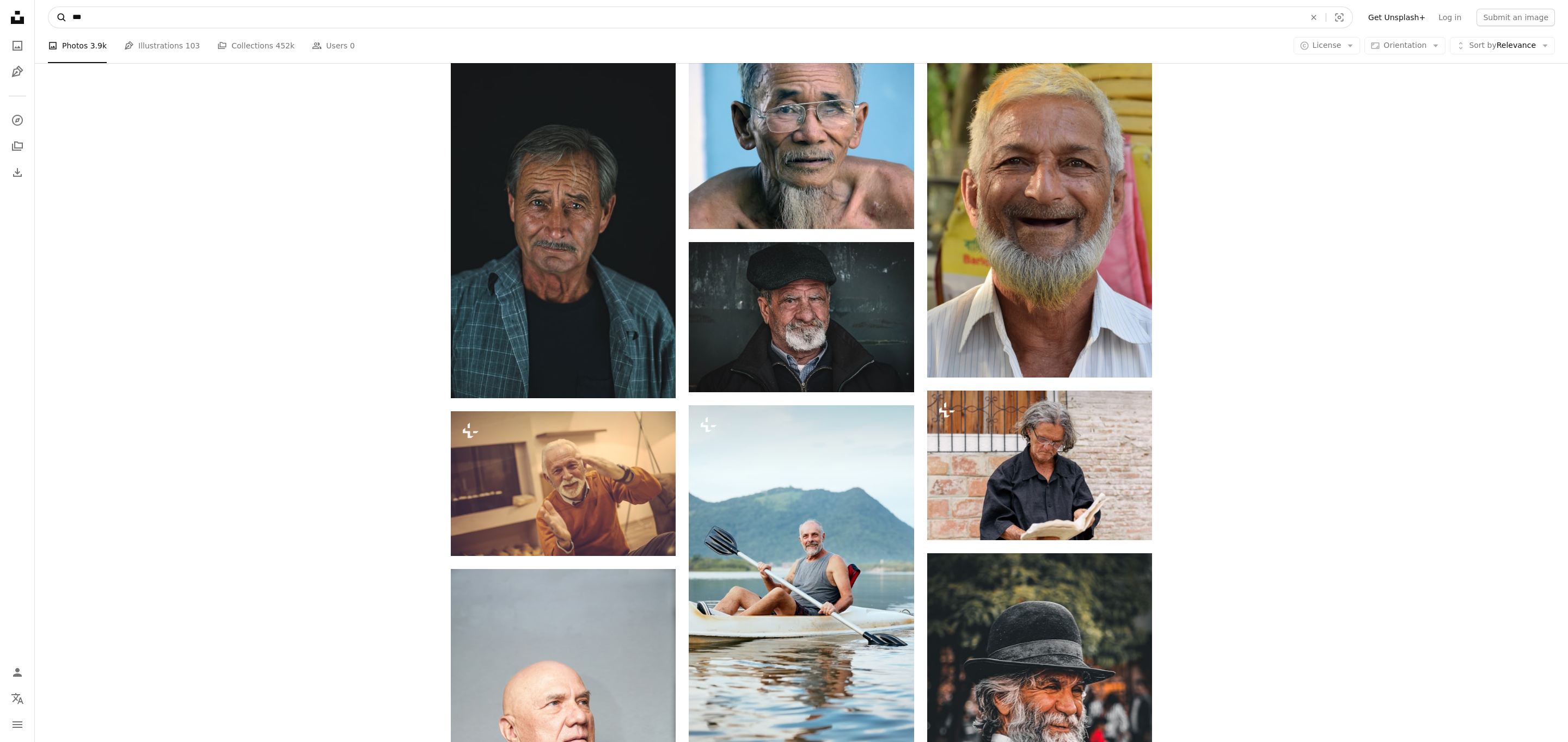
click button "A magnifying glass" at bounding box center [58, 18] width 19 height 21
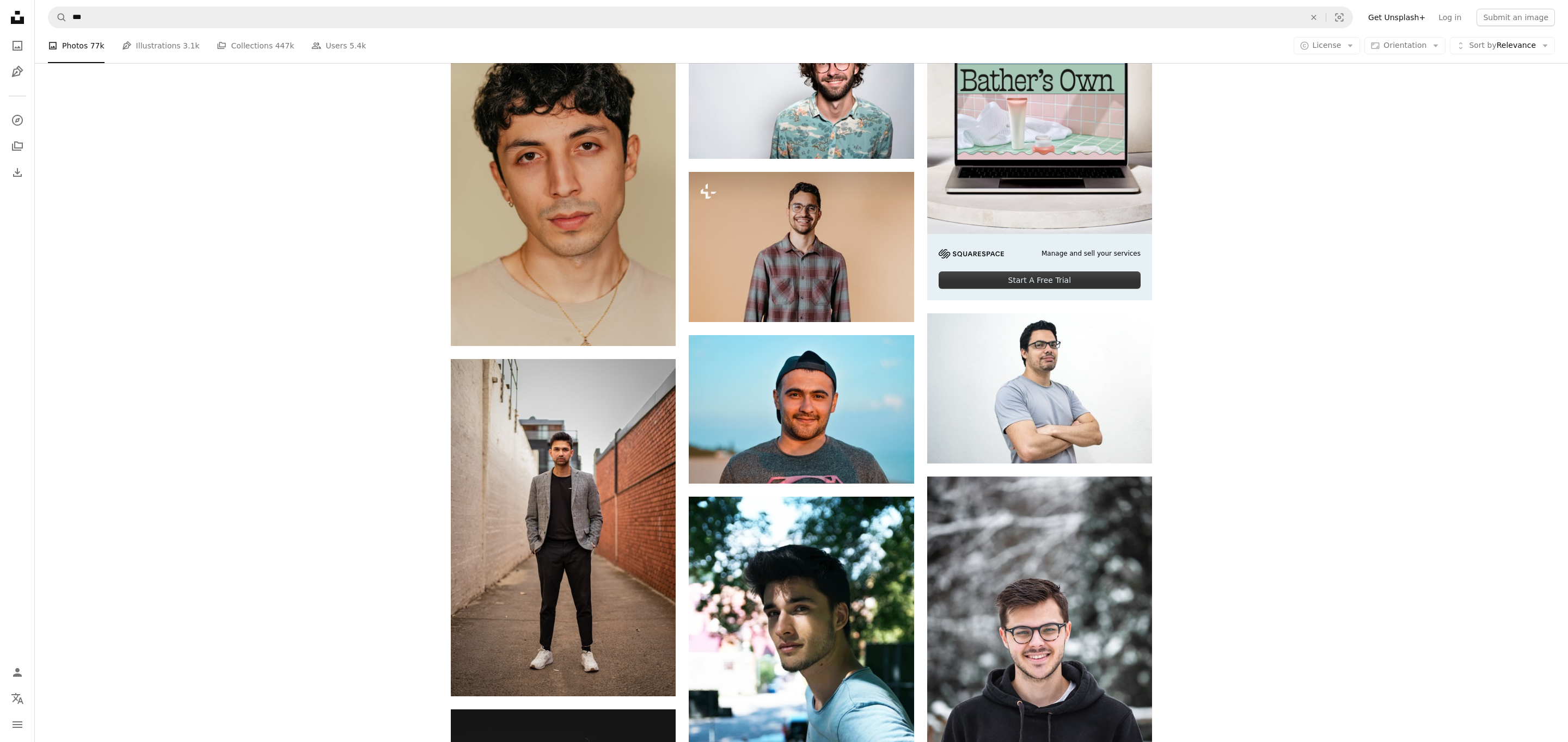
scroll to position [352, 0]
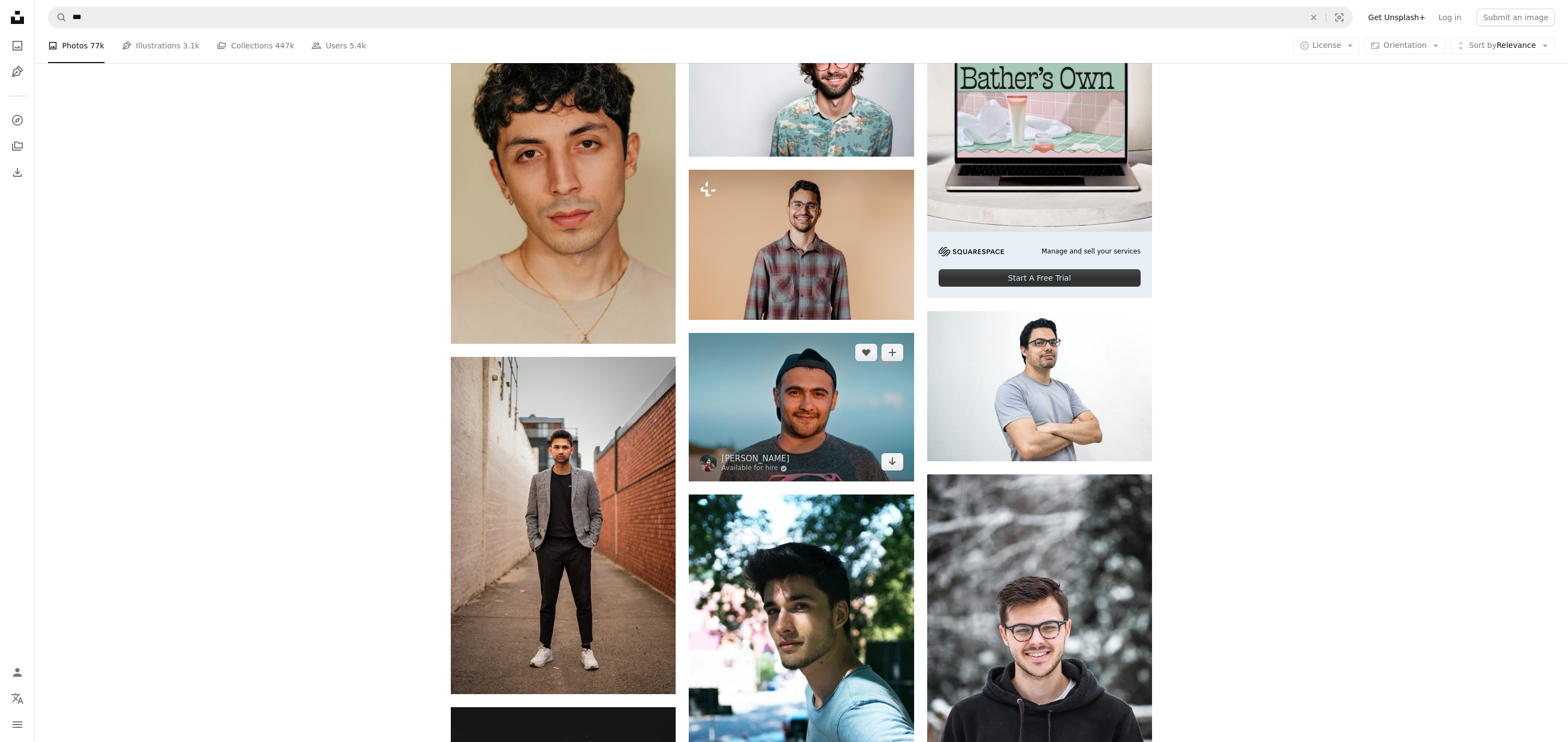
click at [769, 428] on img at bounding box center [801, 408] width 225 height 149
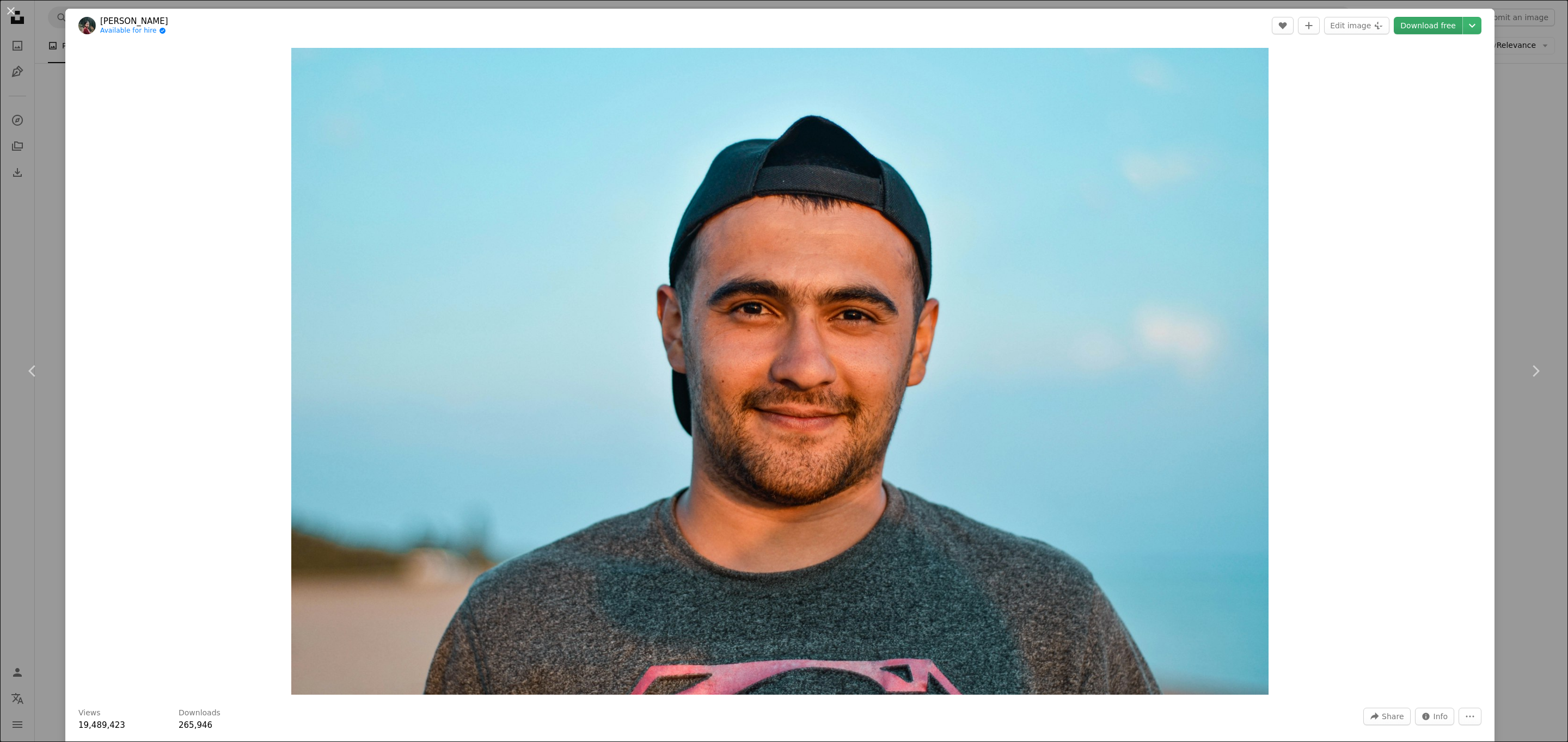
click at [1442, 24] on link "Download free" at bounding box center [1427, 25] width 68 height 18
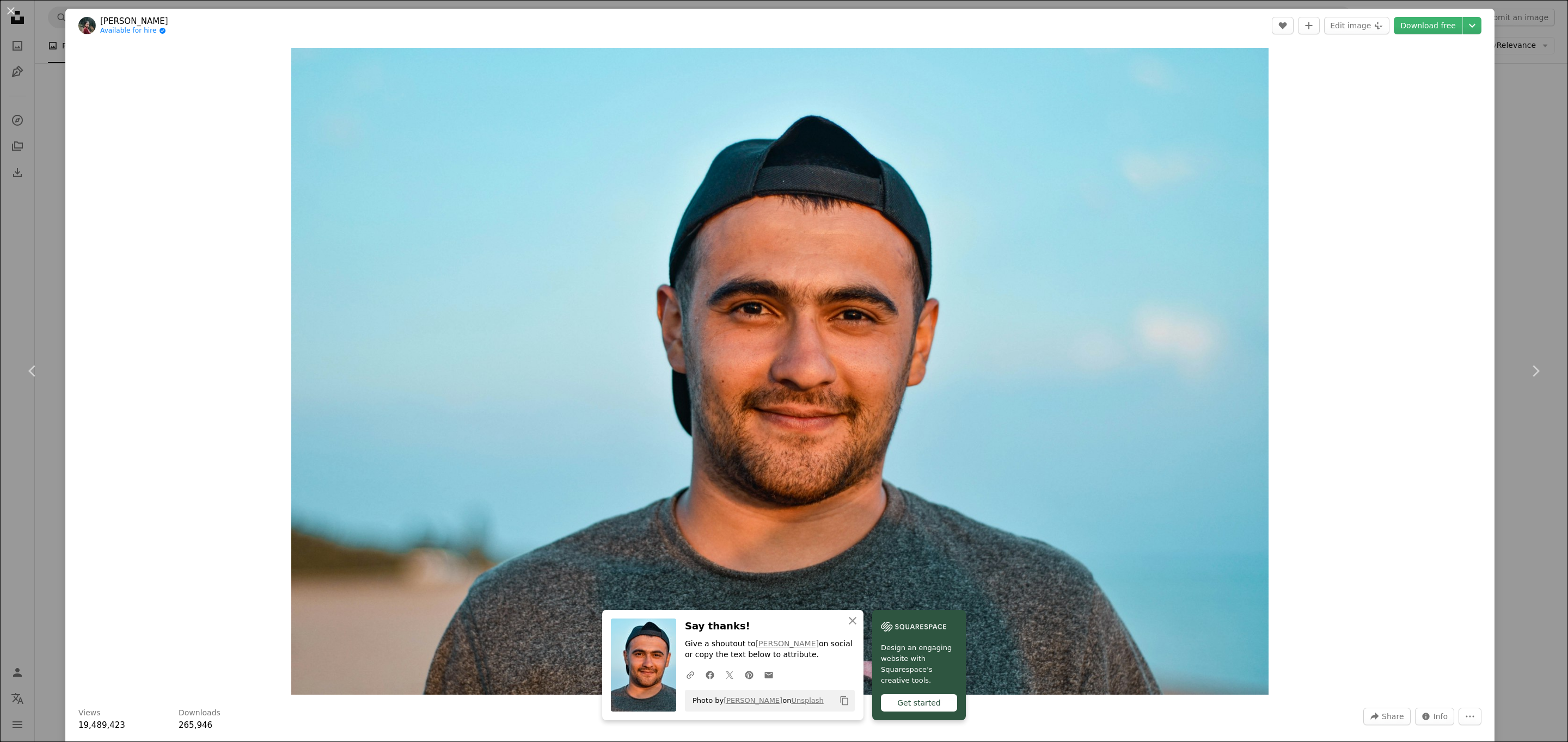
click at [1479, 124] on div "Zoom in" at bounding box center [780, 371] width 1429 height 658
click at [1529, 126] on div "An X shape Chevron left Chevron right An X shape Close Say thanks! Give a shout…" at bounding box center [784, 371] width 1568 height 742
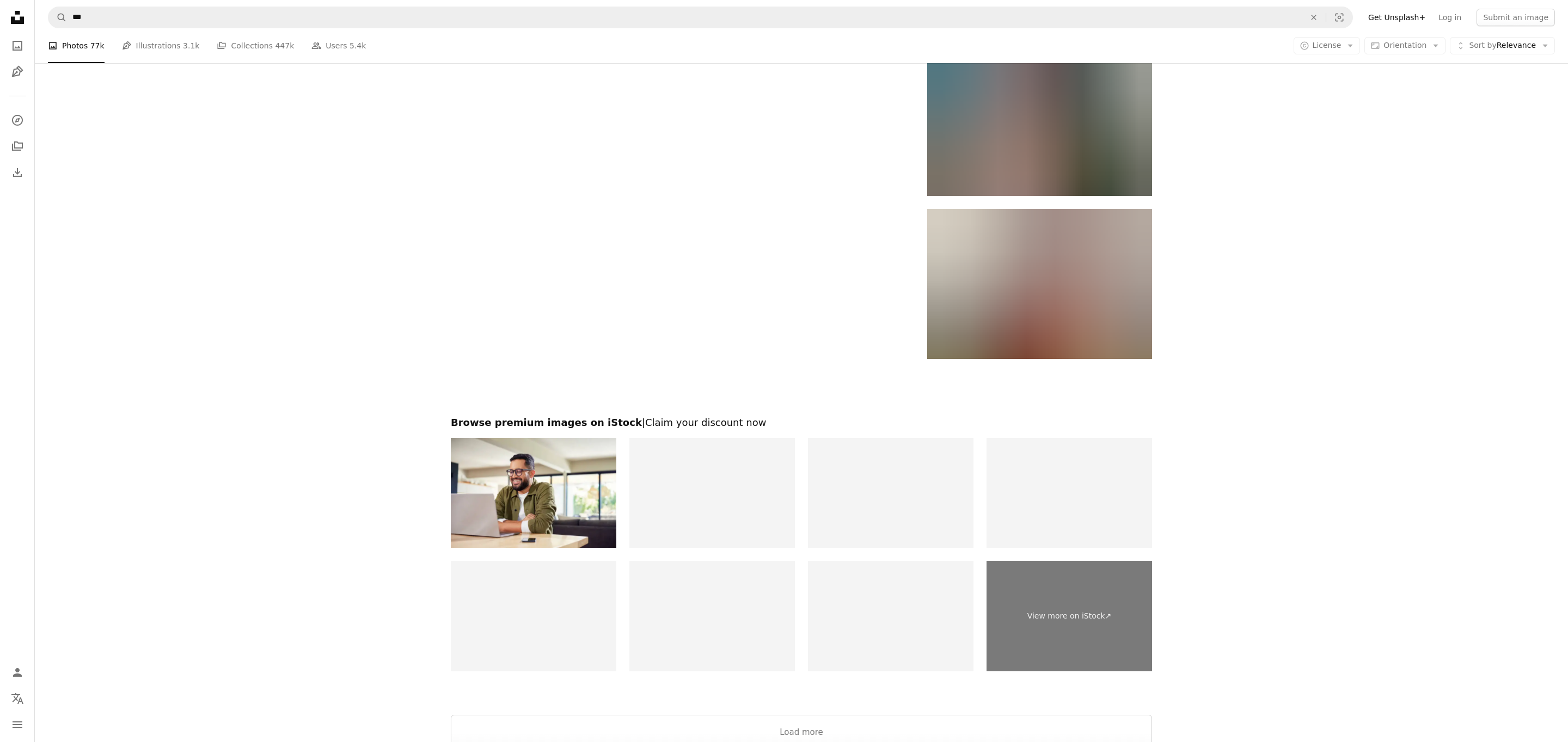
scroll to position [2316, 0]
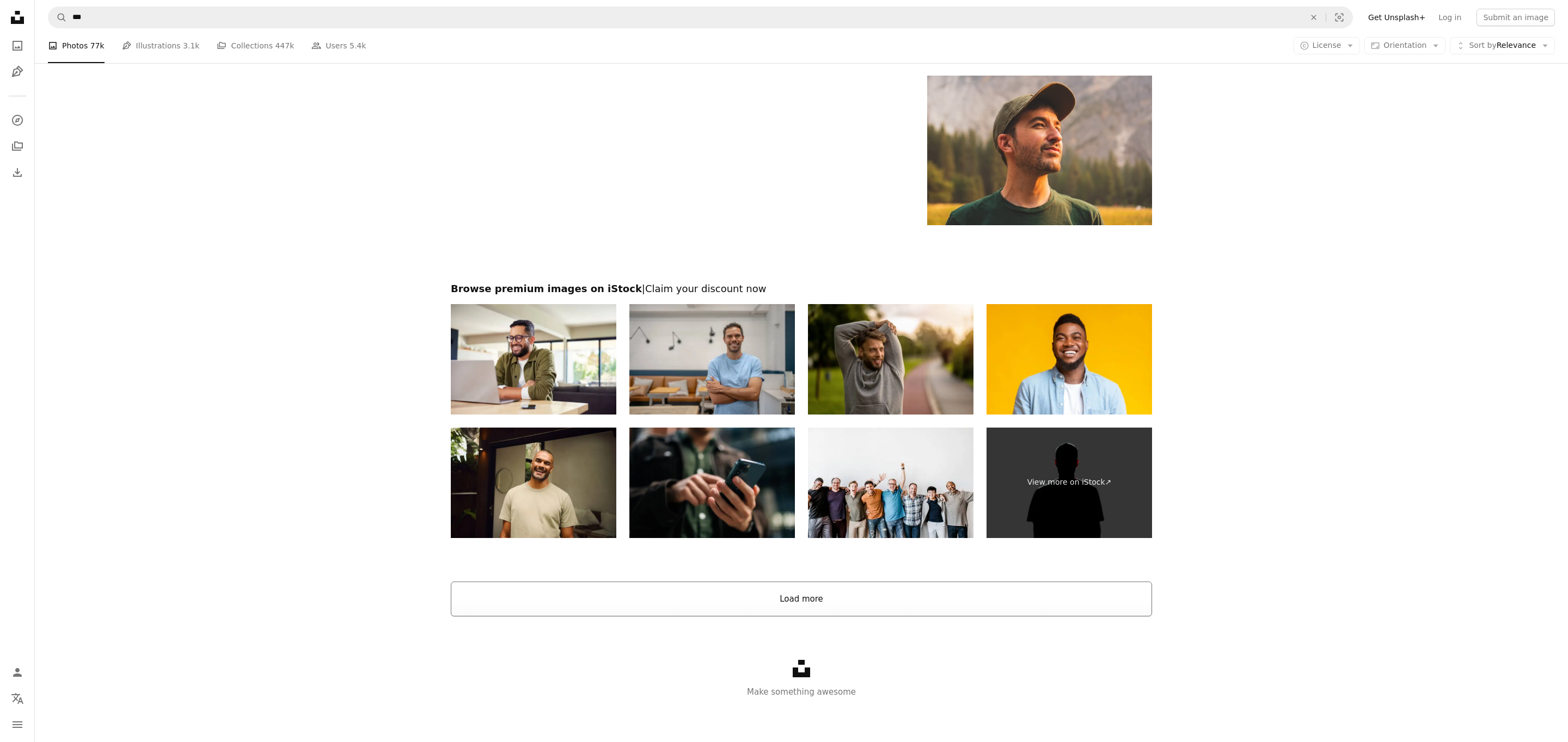
click at [889, 590] on button "Load more" at bounding box center [801, 599] width 701 height 35
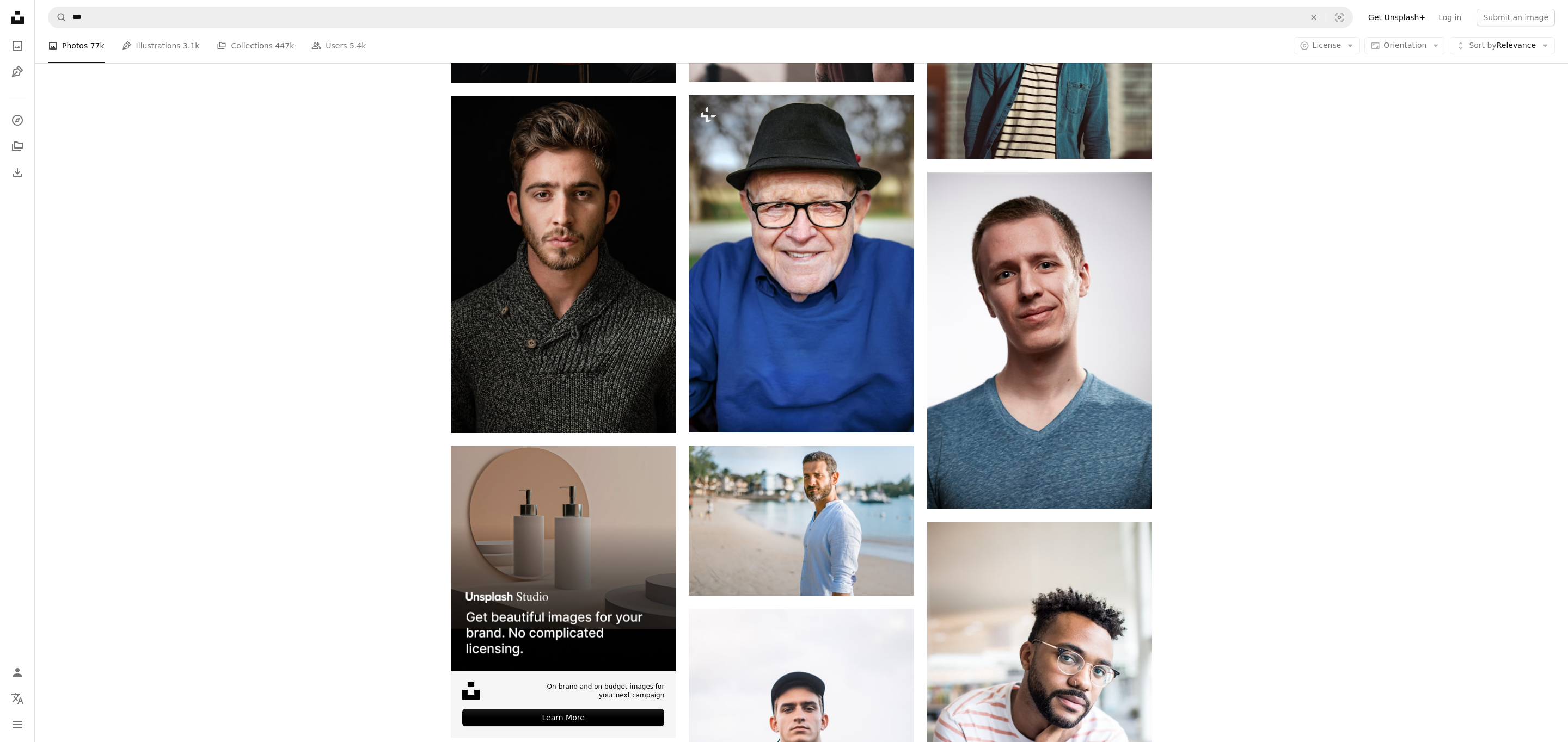
scroll to position [2829, 0]
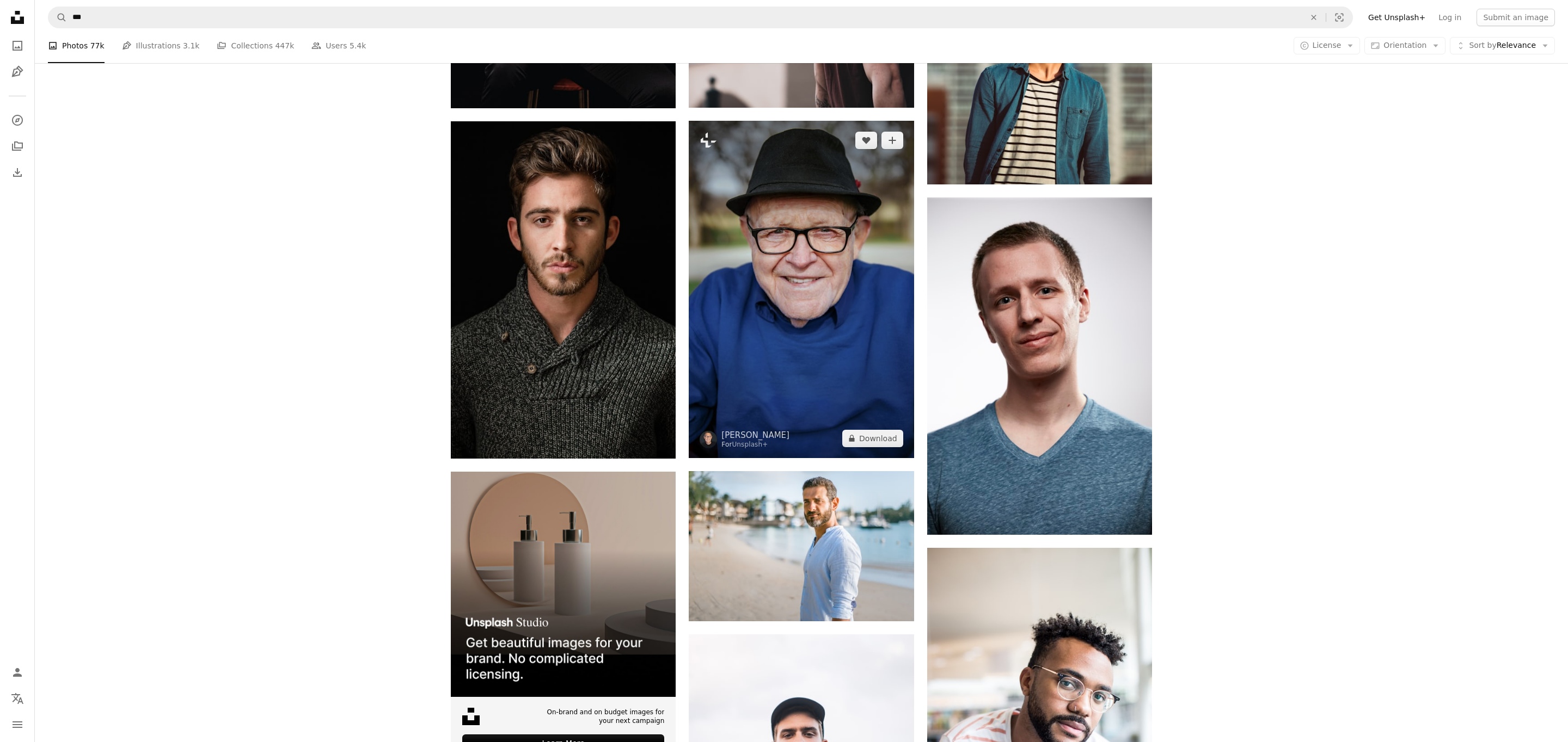
click at [797, 328] on img at bounding box center [801, 289] width 225 height 337
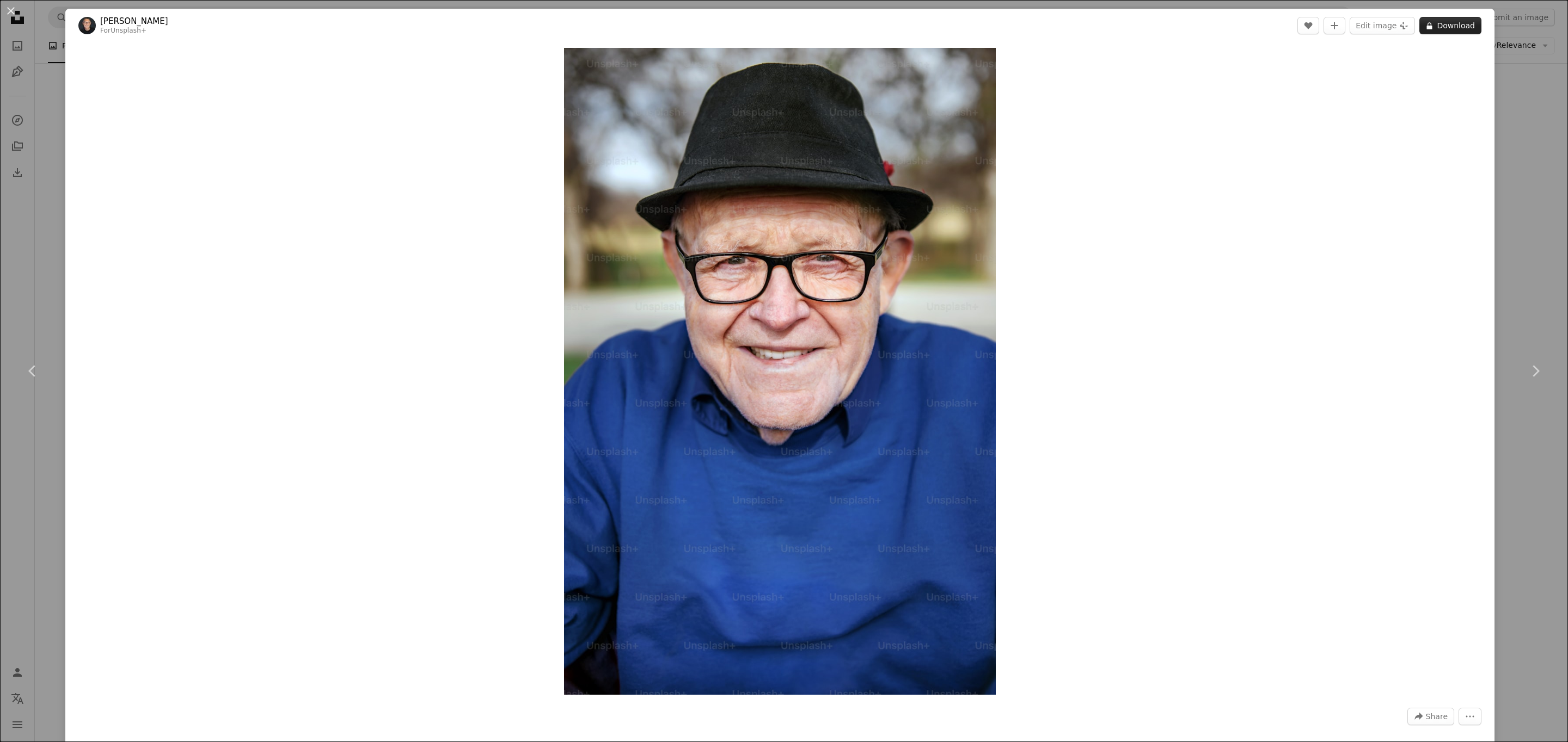
click at [1464, 25] on button "A lock Download" at bounding box center [1451, 25] width 62 height 18
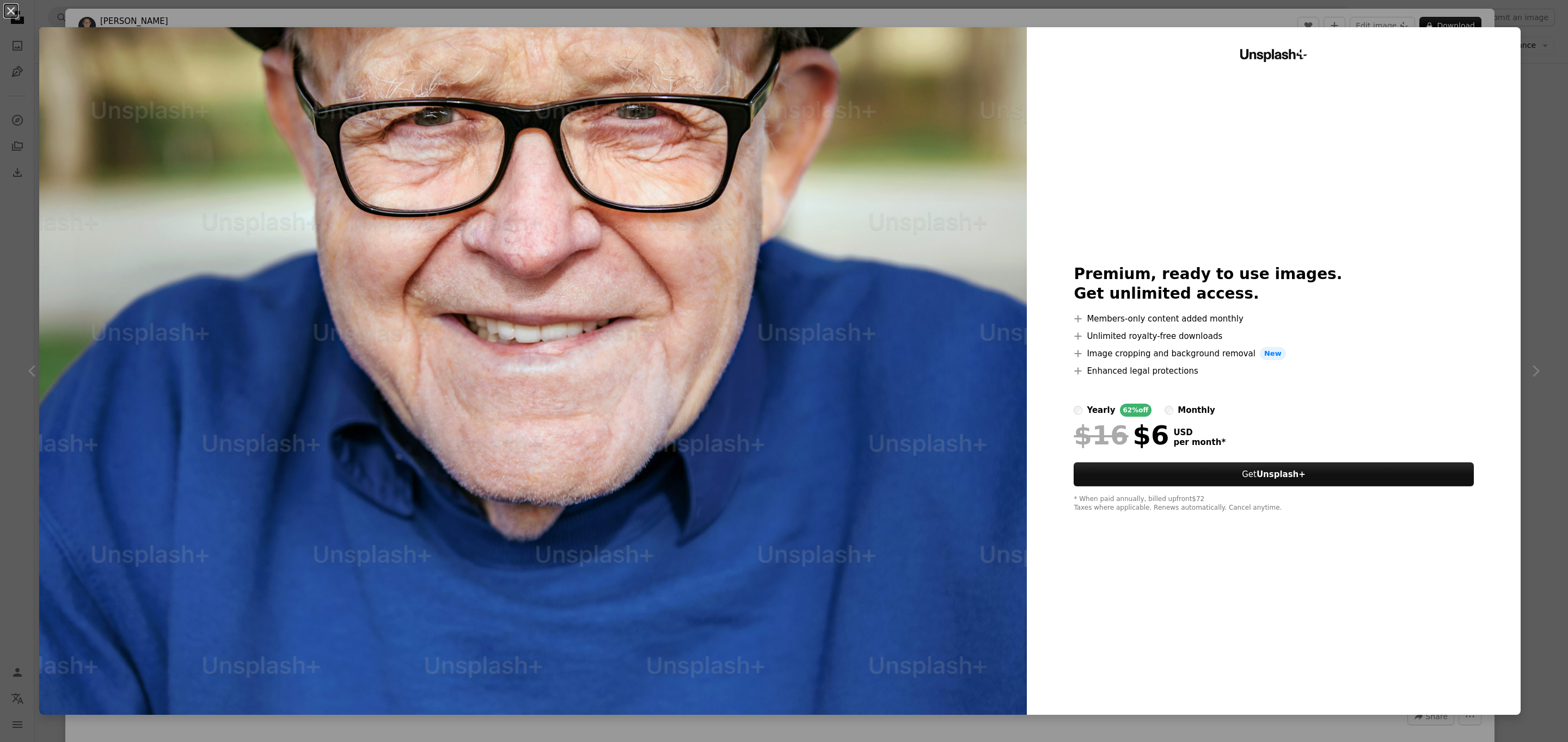
click at [1562, 308] on div "An X shape Unsplash+ Premium, ready to use images. Get unlimited access. A plus…" at bounding box center [784, 371] width 1568 height 742
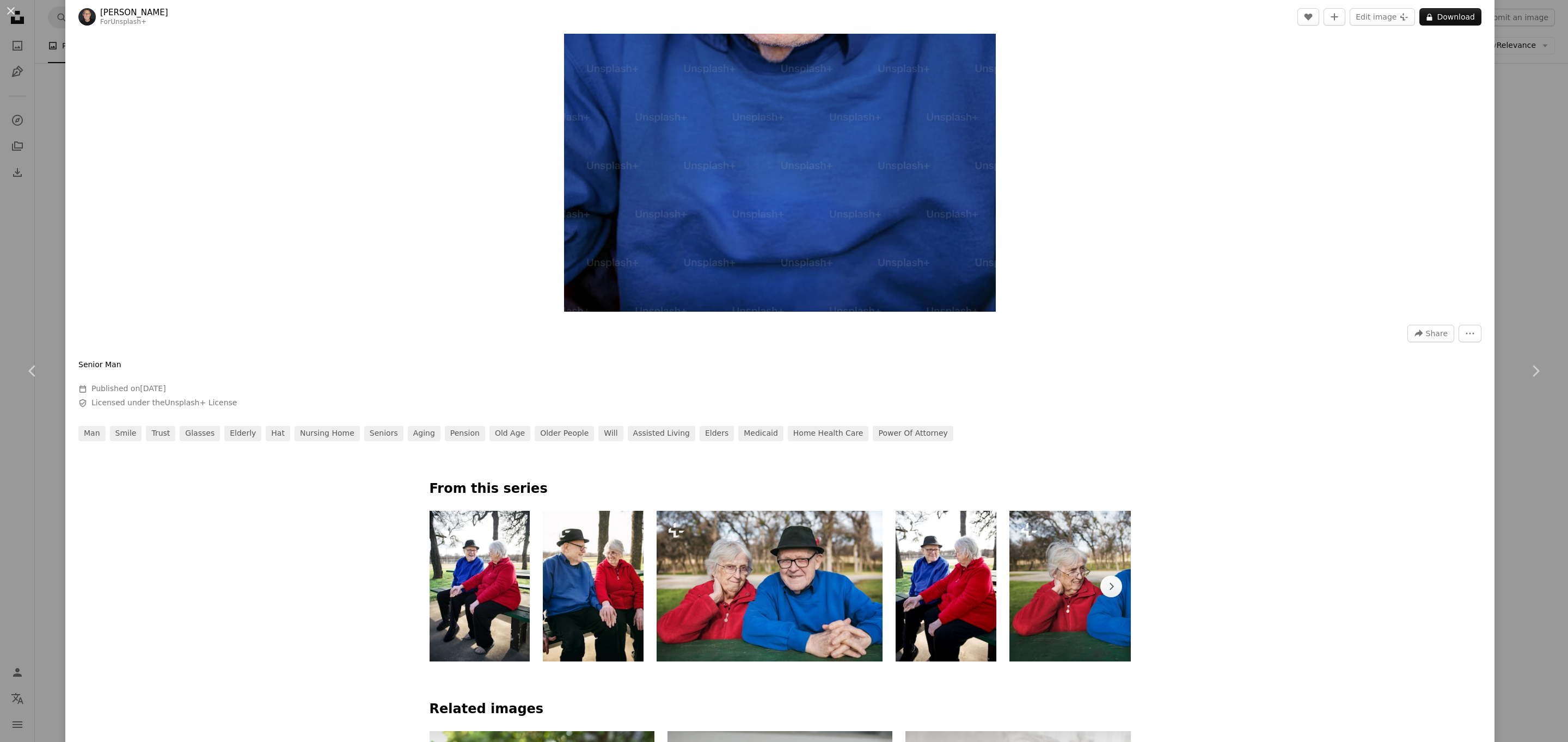
scroll to position [856, 0]
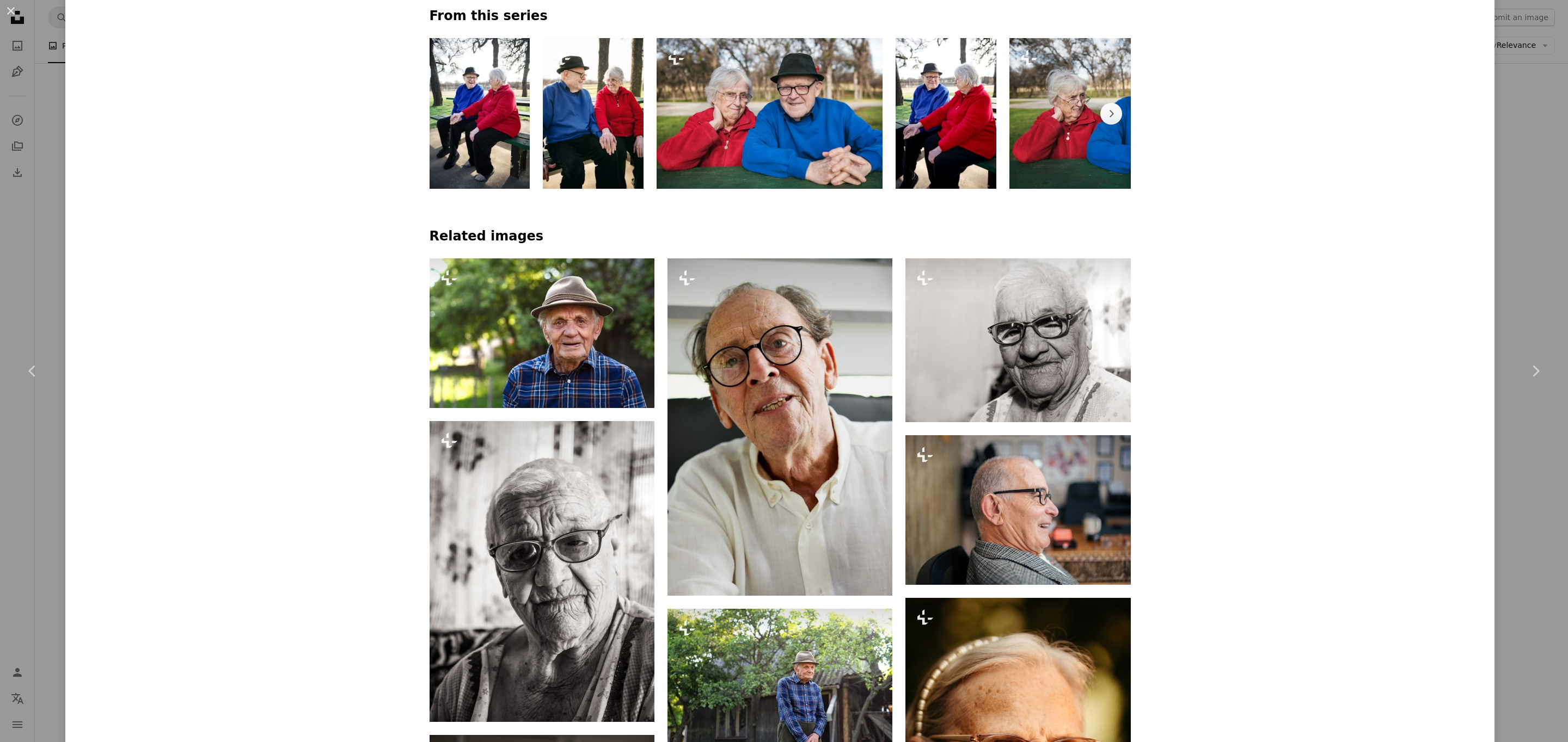
click at [41, 264] on div "An X shape Chevron left Chevron right [PERSON_NAME] For Unsplash+ A heart A plu…" at bounding box center [784, 371] width 1568 height 742
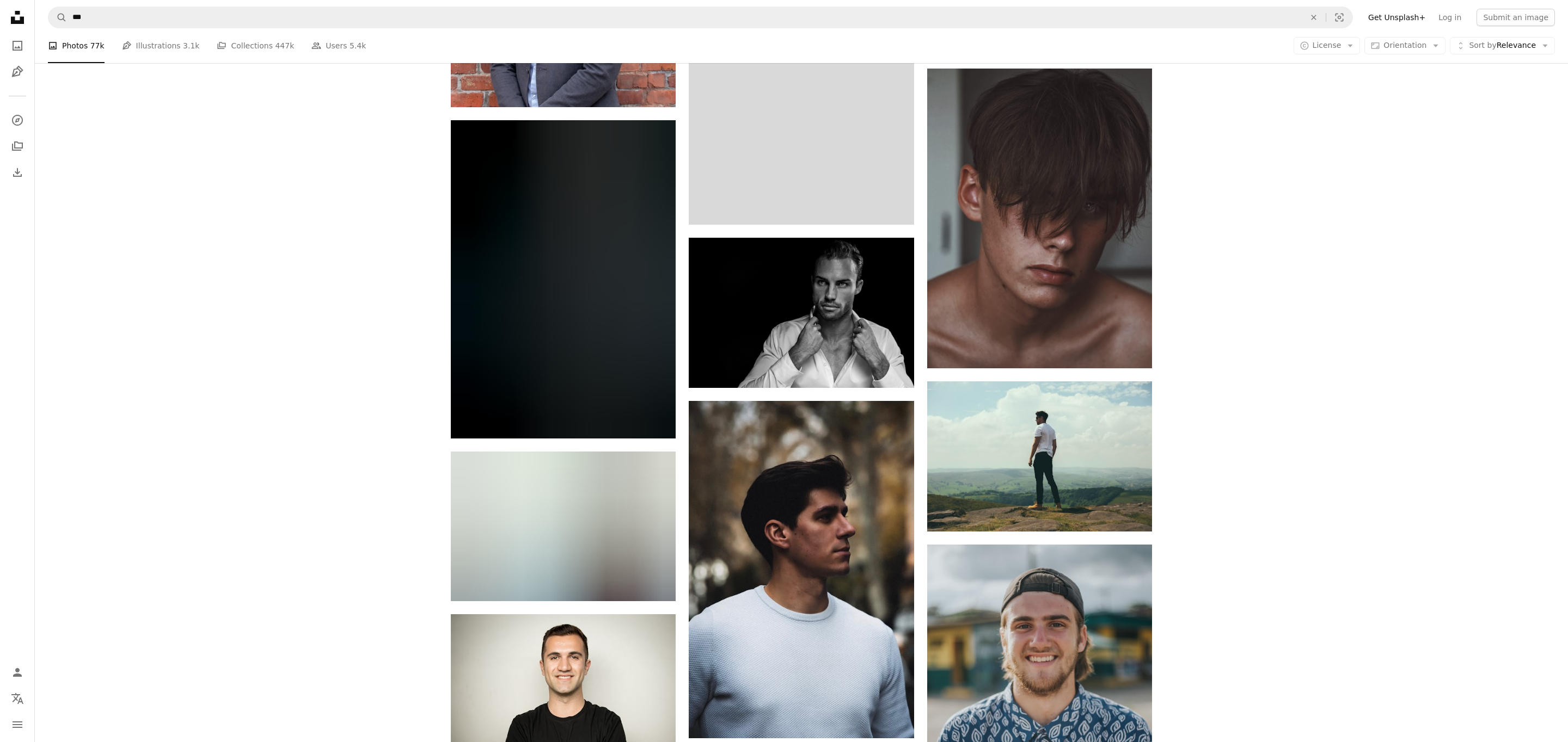
scroll to position [23692, 0]
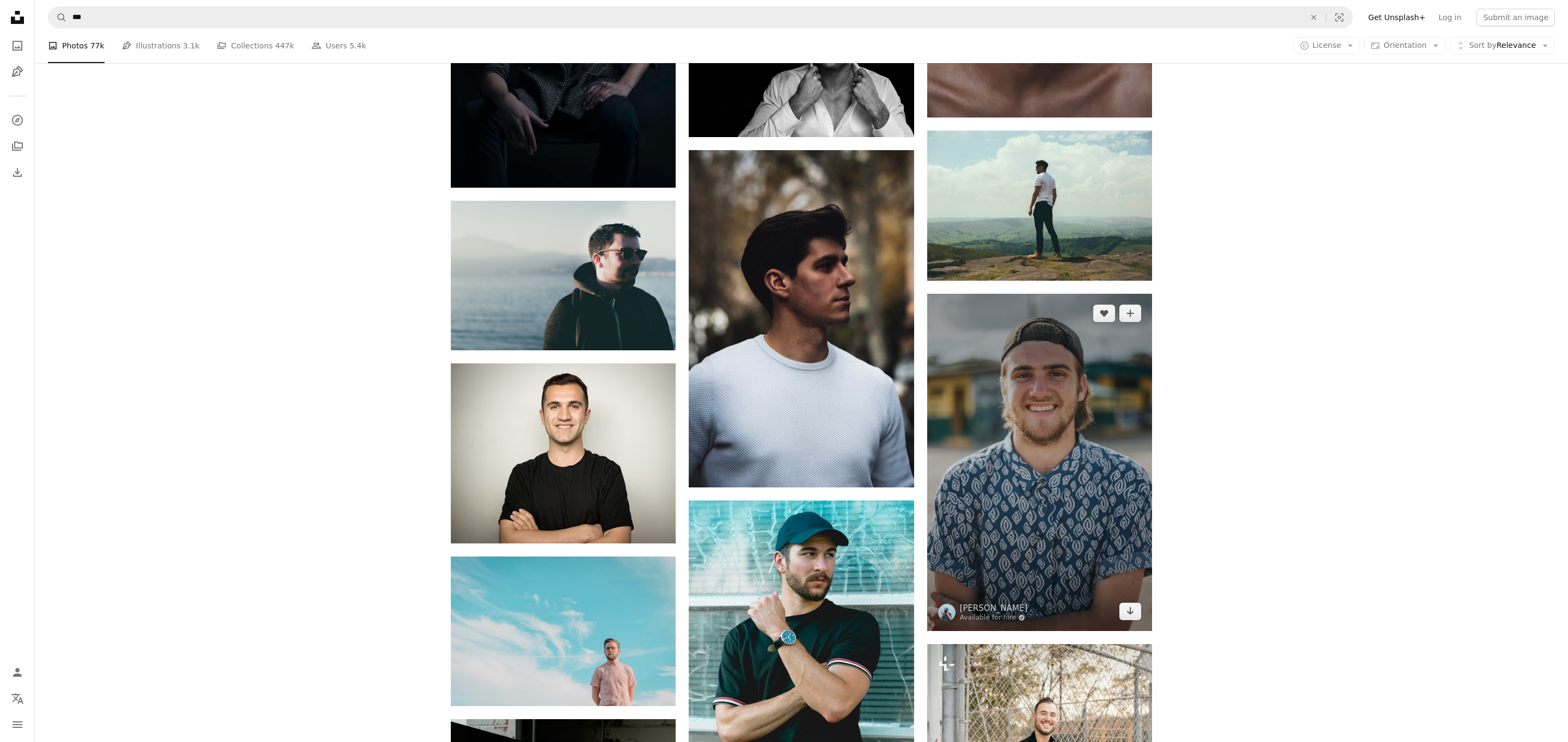
click at [984, 458] on img at bounding box center [1039, 463] width 225 height 337
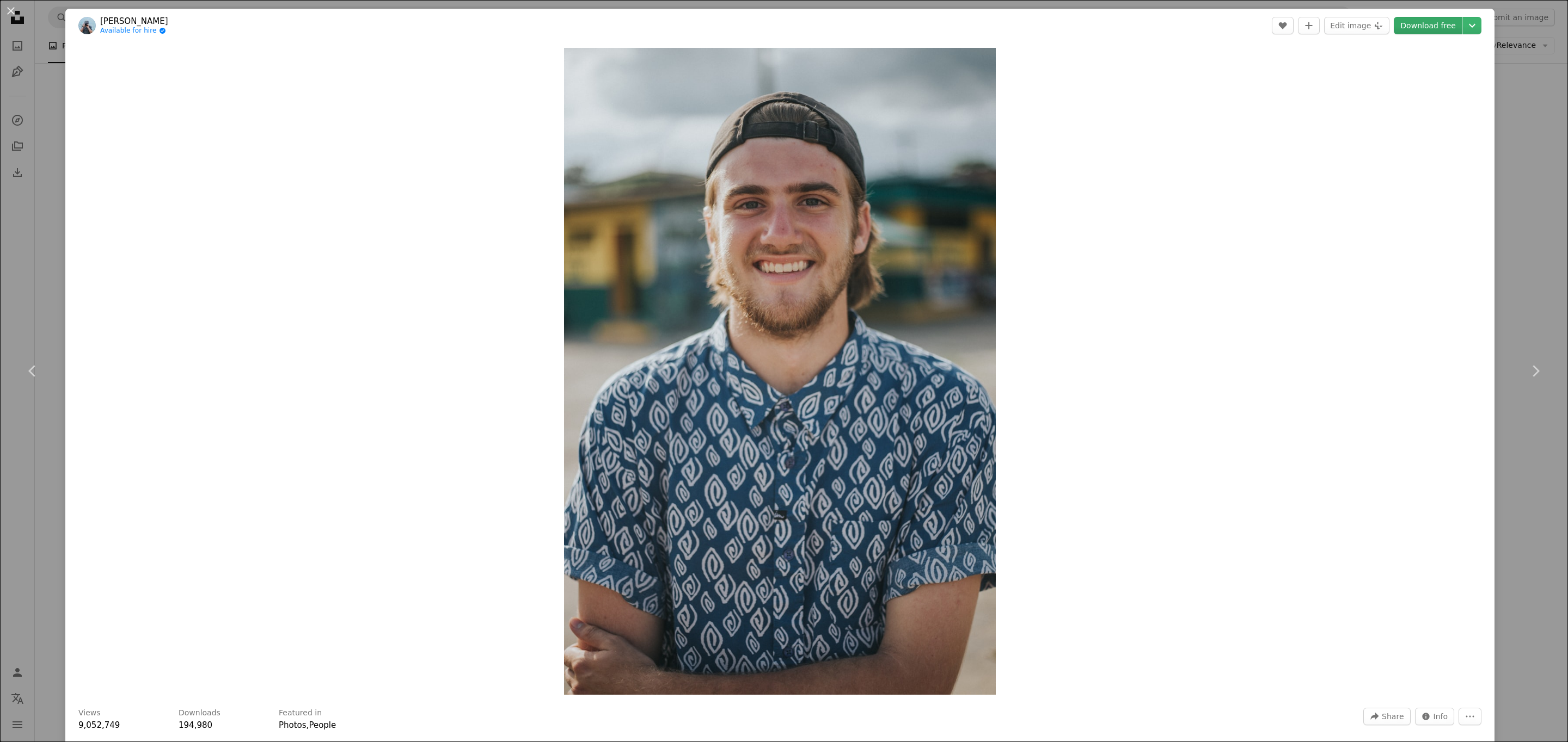
click at [1445, 22] on link "Download free" at bounding box center [1427, 25] width 68 height 18
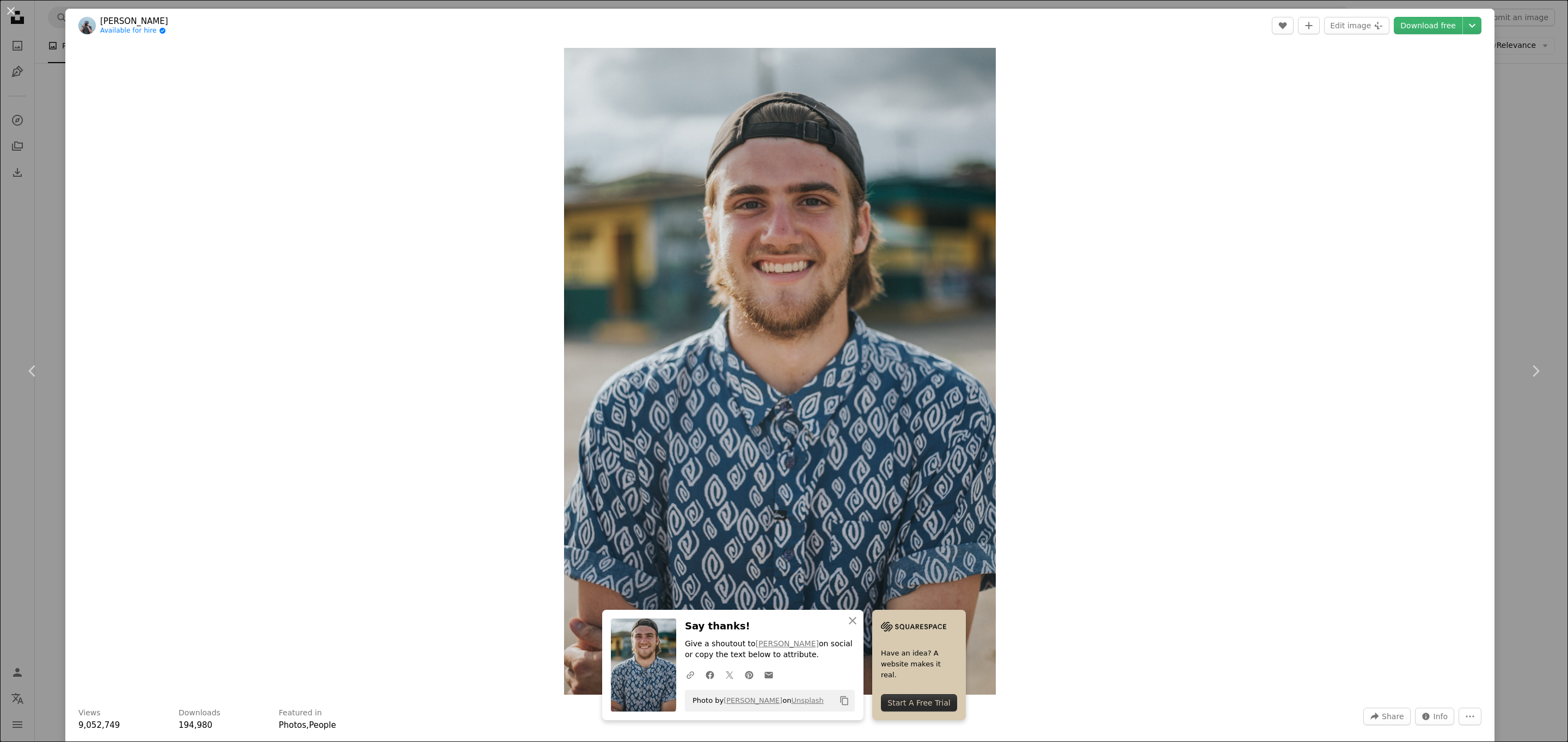
click at [1541, 172] on div "An X shape Chevron left Chevron right An X shape Close Say thanks! Give a shout…" at bounding box center [784, 371] width 1568 height 742
